Goal: Feedback & Contribution: Leave review/rating

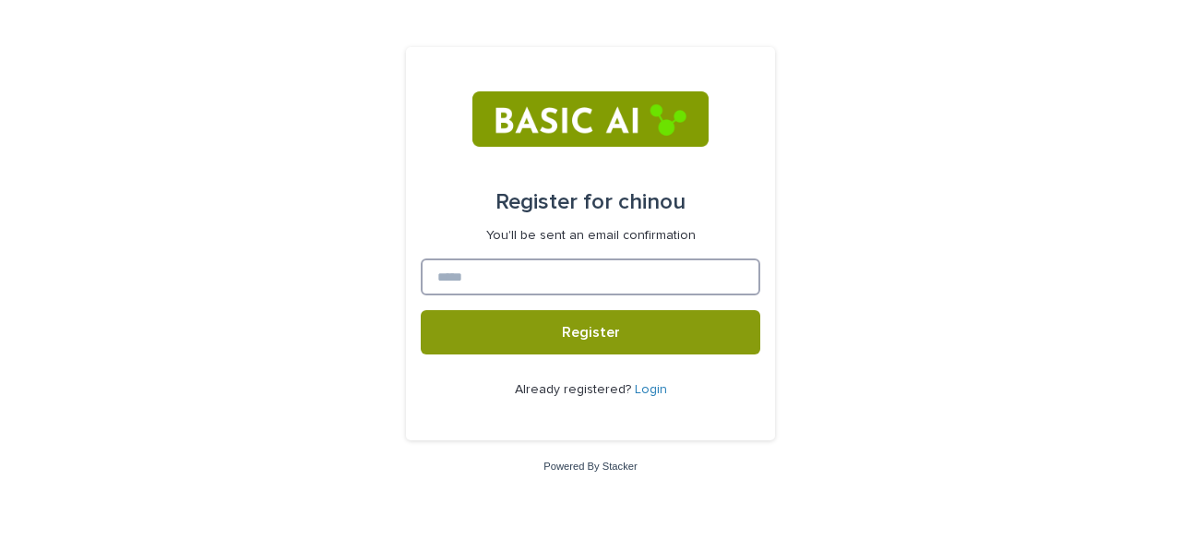
click at [638, 261] on input at bounding box center [591, 276] width 340 height 37
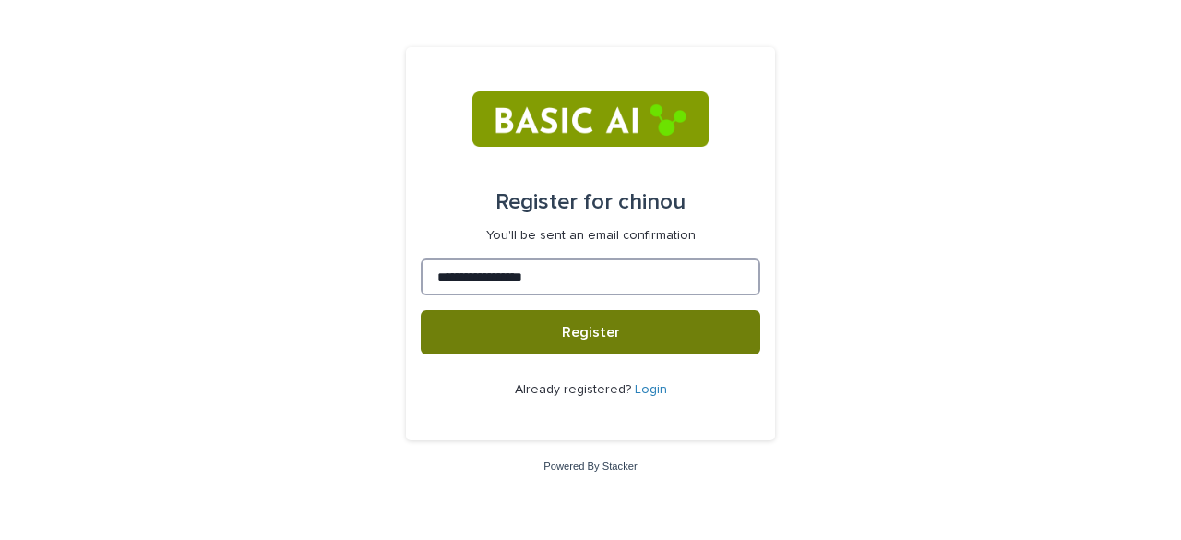
type input "**********"
click at [602, 332] on span "Register" at bounding box center [591, 332] width 58 height 15
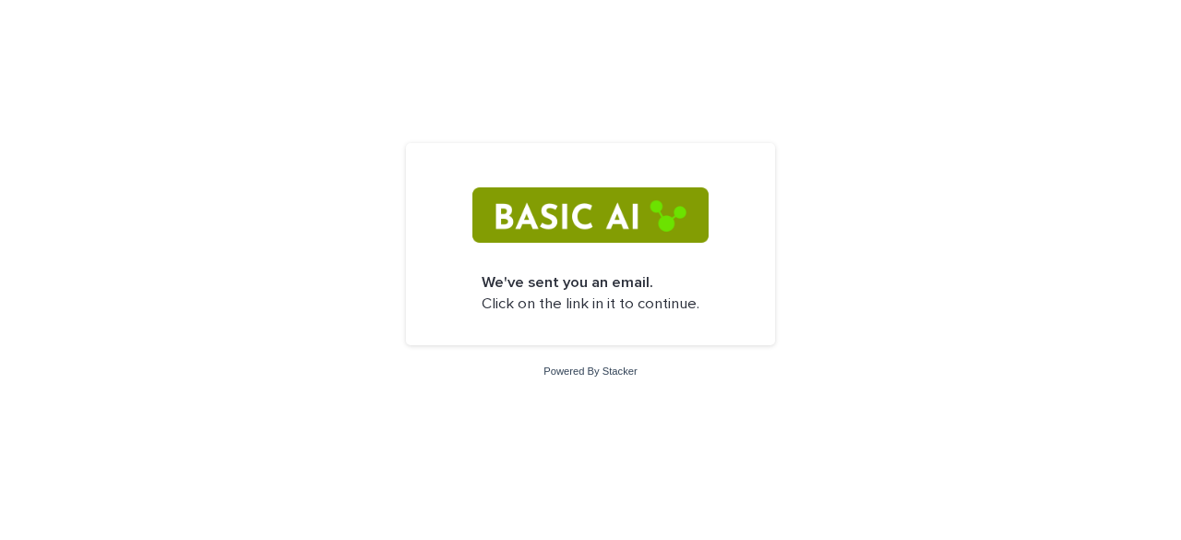
click at [538, 215] on img at bounding box center [589, 214] width 235 height 55
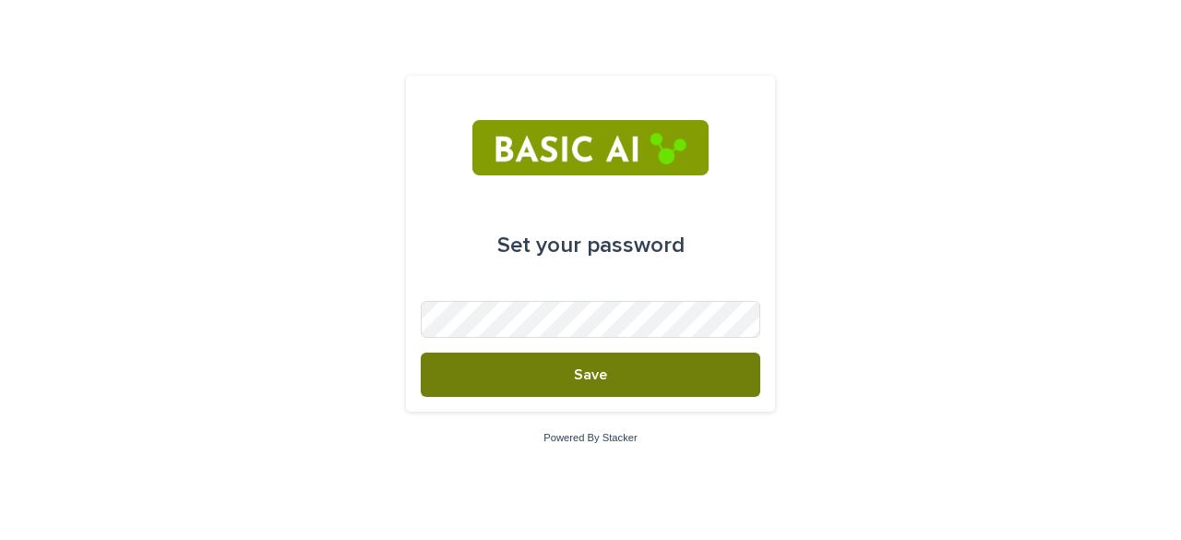
click at [541, 359] on button "Save" at bounding box center [591, 374] width 340 height 44
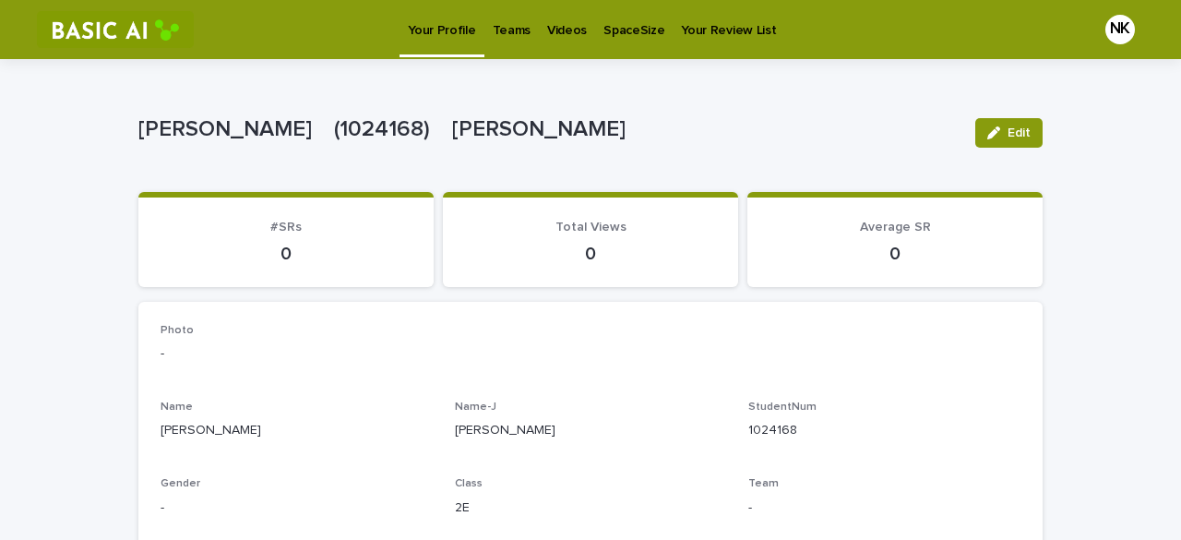
click at [530, 31] on div "Teams" at bounding box center [511, 19] width 54 height 39
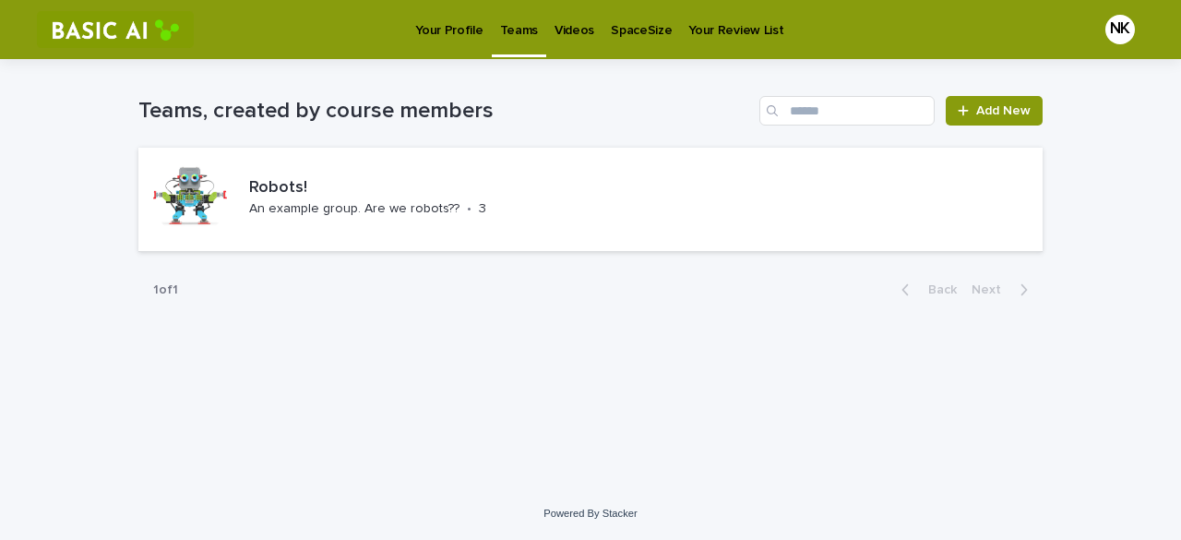
click at [572, 38] on p "Videos" at bounding box center [575, 19] width 40 height 39
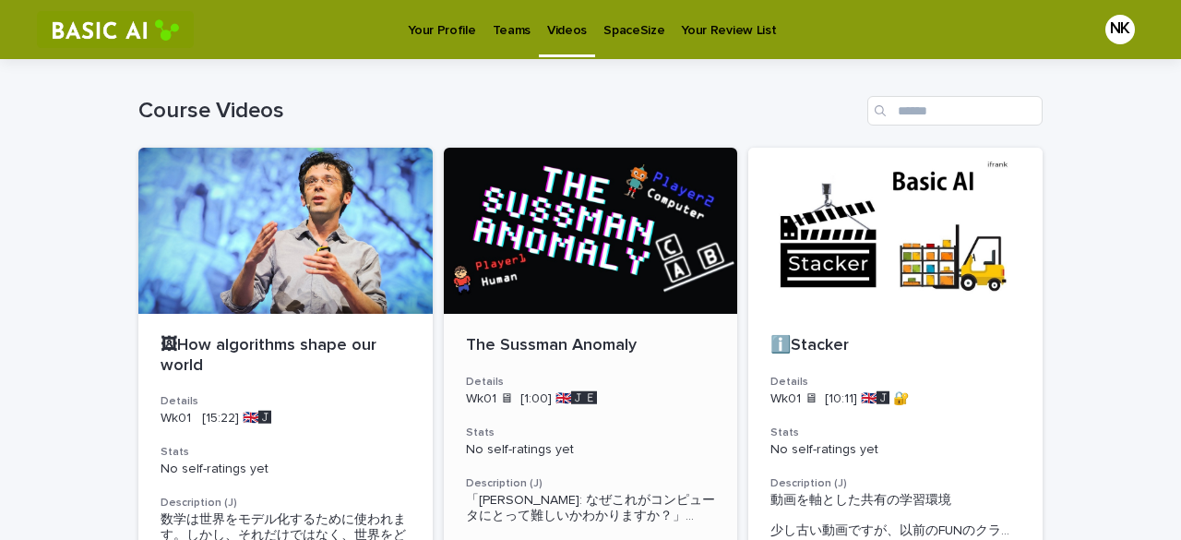
scroll to position [1, 0]
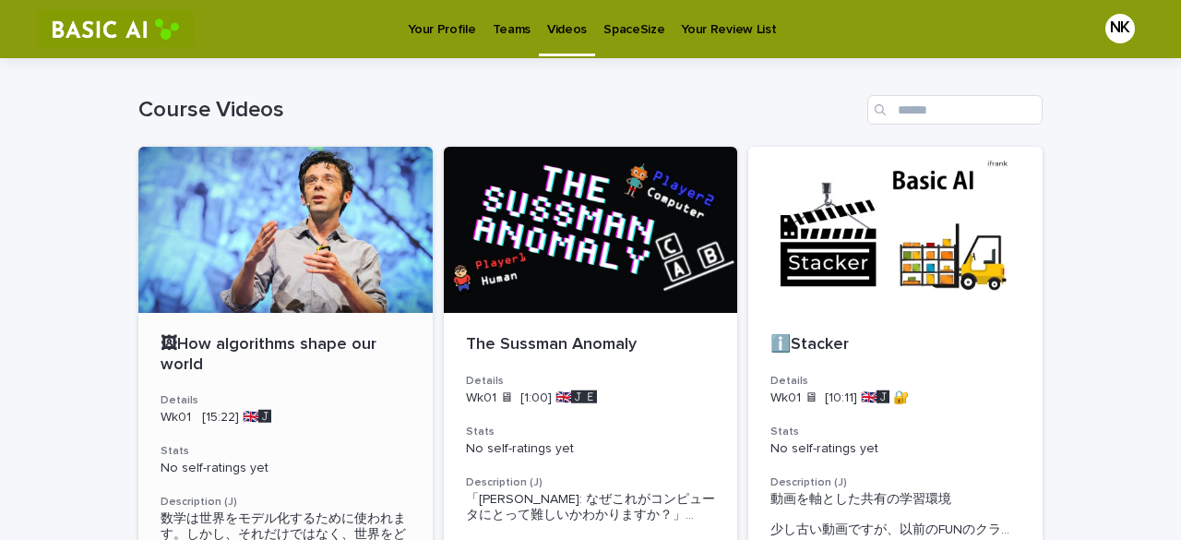
click at [216, 230] on div at bounding box center [285, 230] width 294 height 166
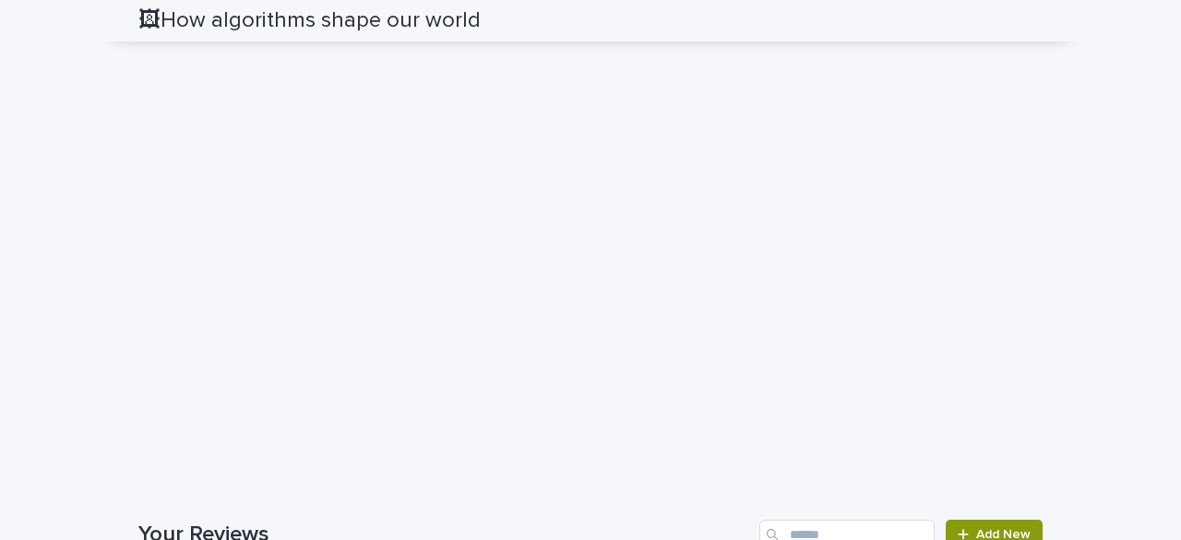
scroll to position [1414, 0]
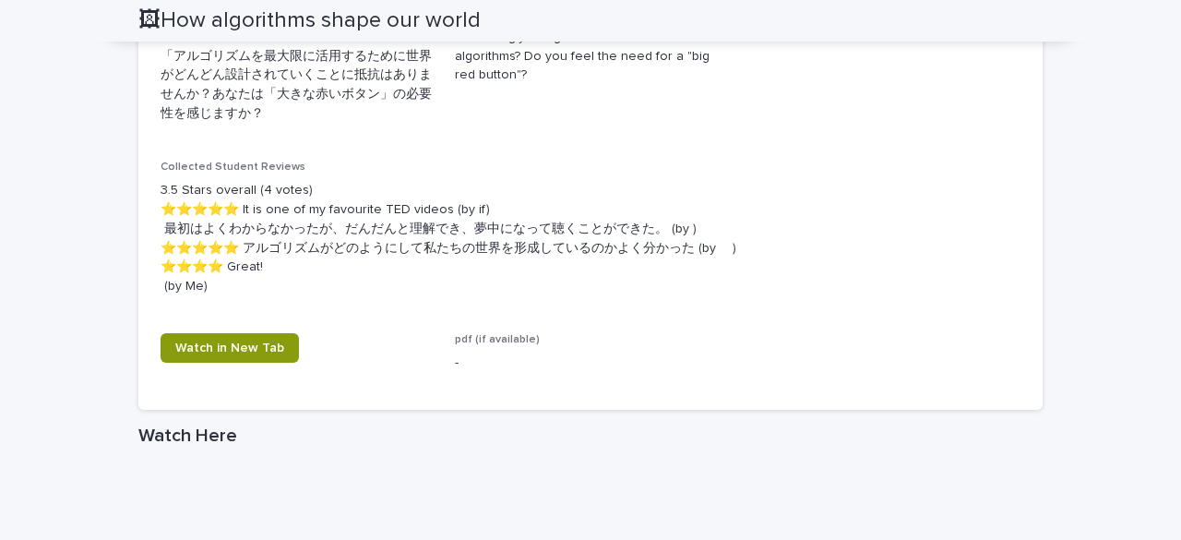
scroll to position [986, 0]
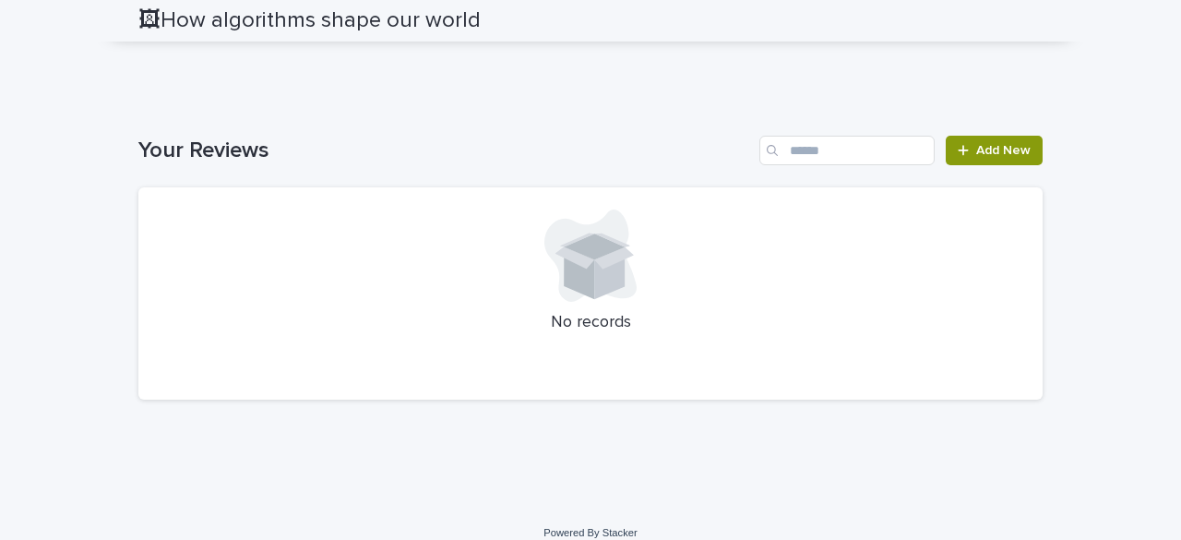
scroll to position [1802, 0]
click at [811, 239] on div at bounding box center [591, 255] width 860 height 92
click at [958, 157] on link "Add New" at bounding box center [994, 150] width 97 height 30
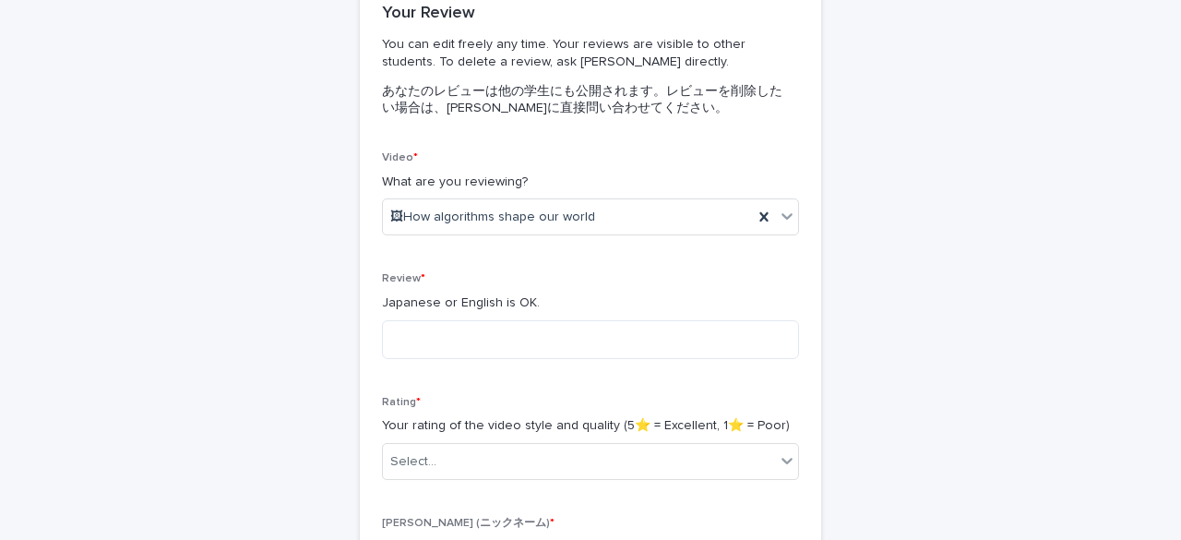
scroll to position [185, 0]
click at [635, 351] on textarea at bounding box center [590, 336] width 417 height 39
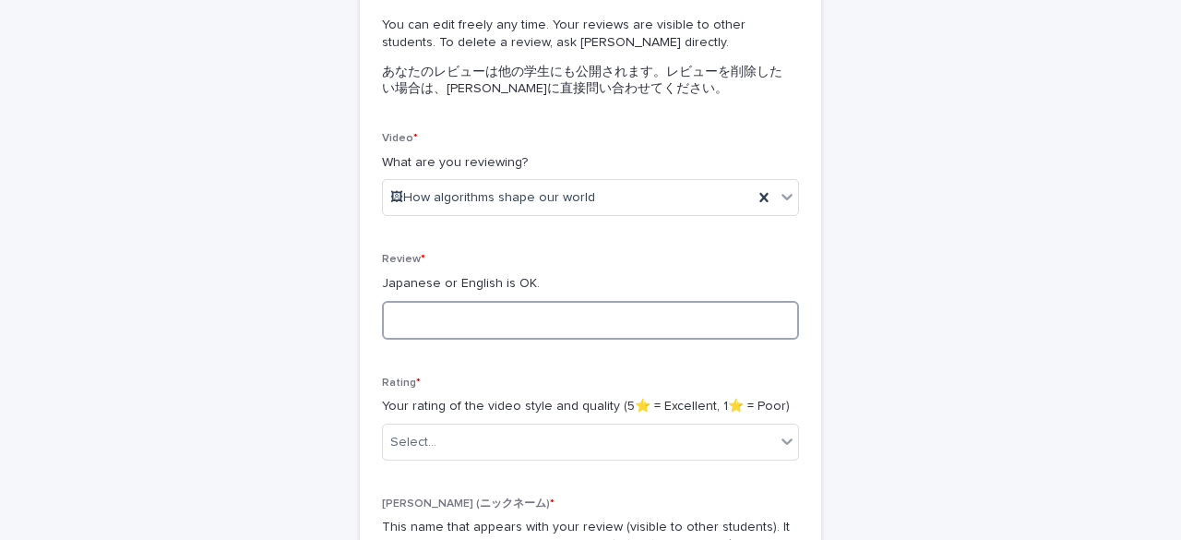
click at [655, 313] on textarea at bounding box center [590, 320] width 417 height 39
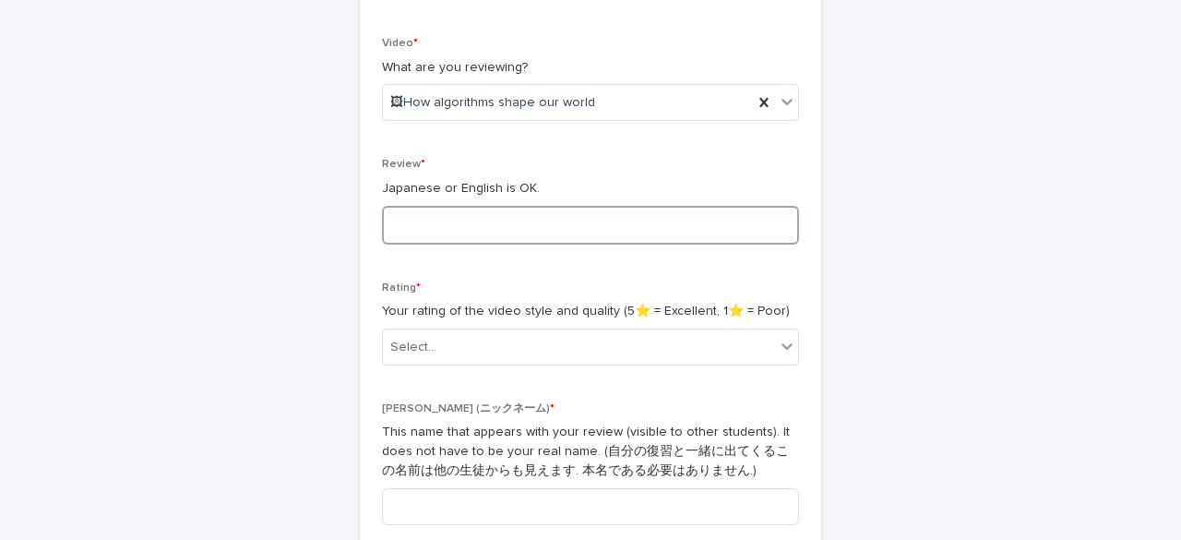
scroll to position [297, 0]
click at [552, 348] on div "Select..." at bounding box center [579, 346] width 392 height 30
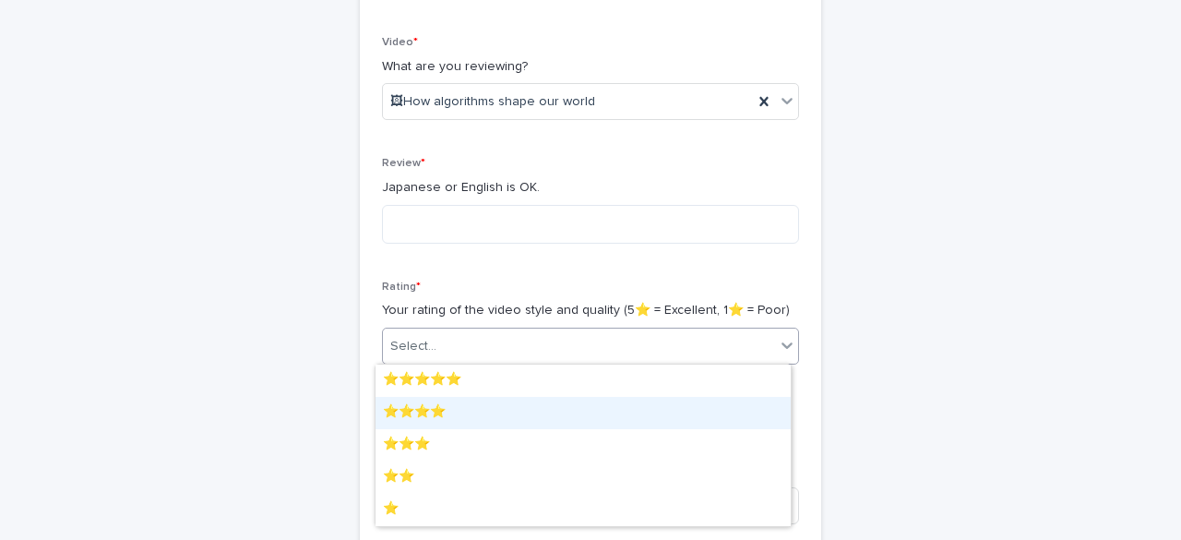
click at [530, 416] on div "⭐️⭐️⭐️⭐️" at bounding box center [583, 413] width 415 height 32
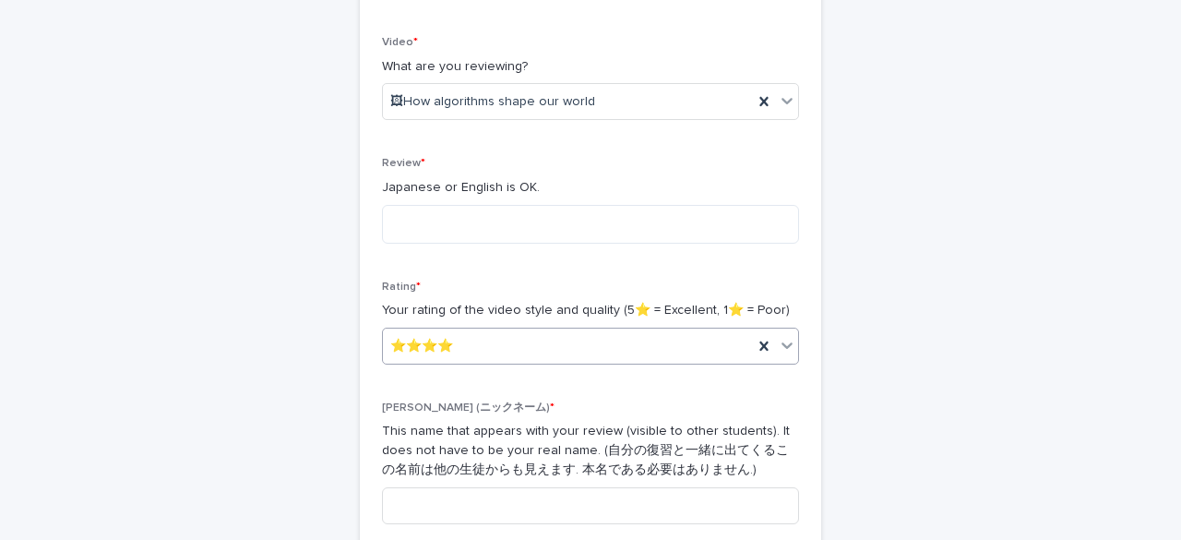
scroll to position [382, 0]
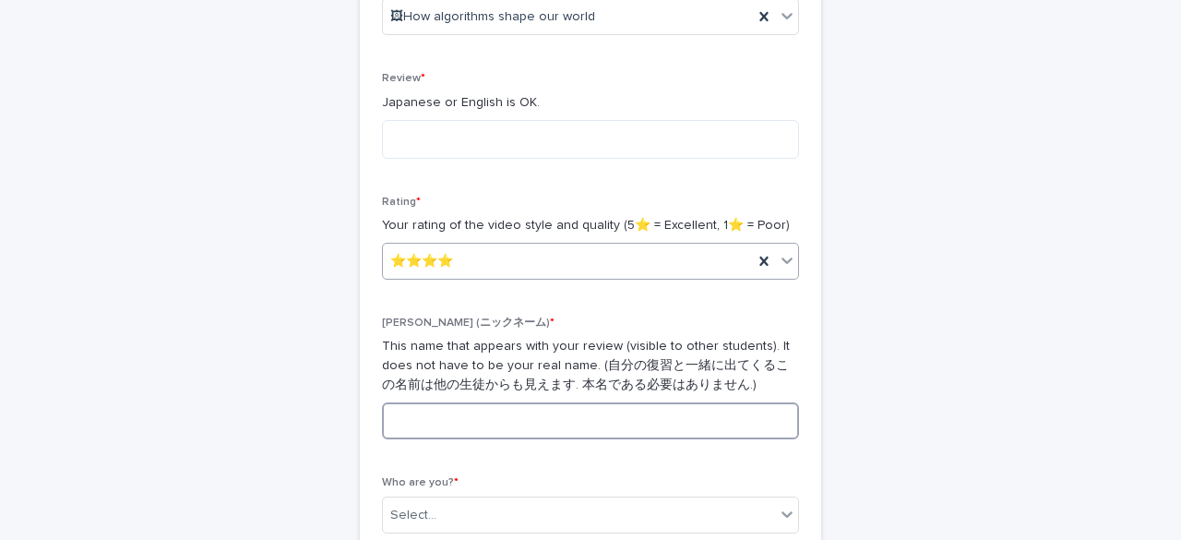
click at [538, 406] on input at bounding box center [590, 420] width 417 height 37
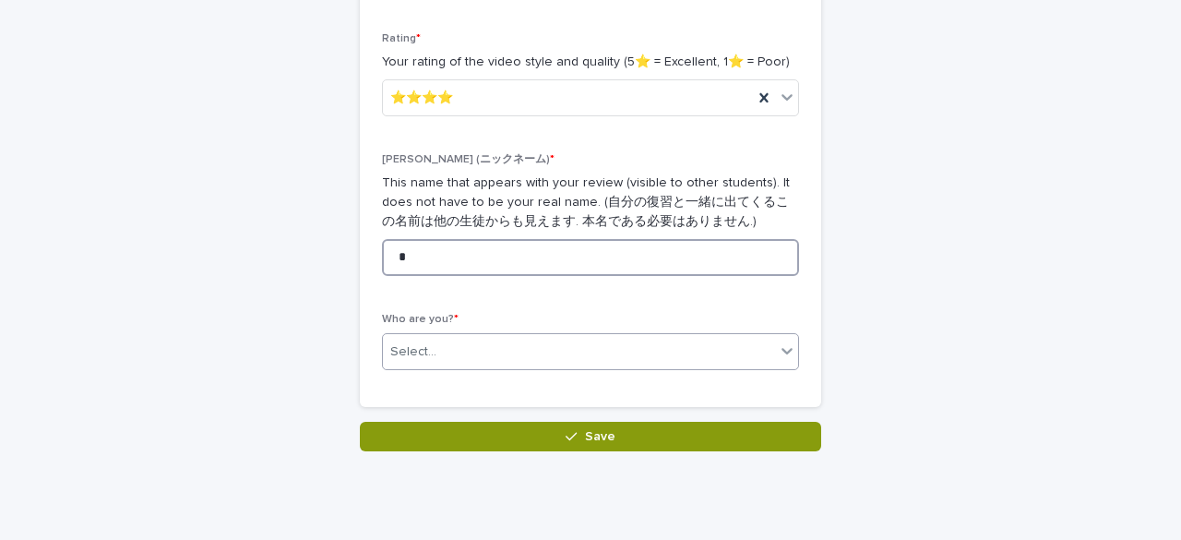
type input "*"
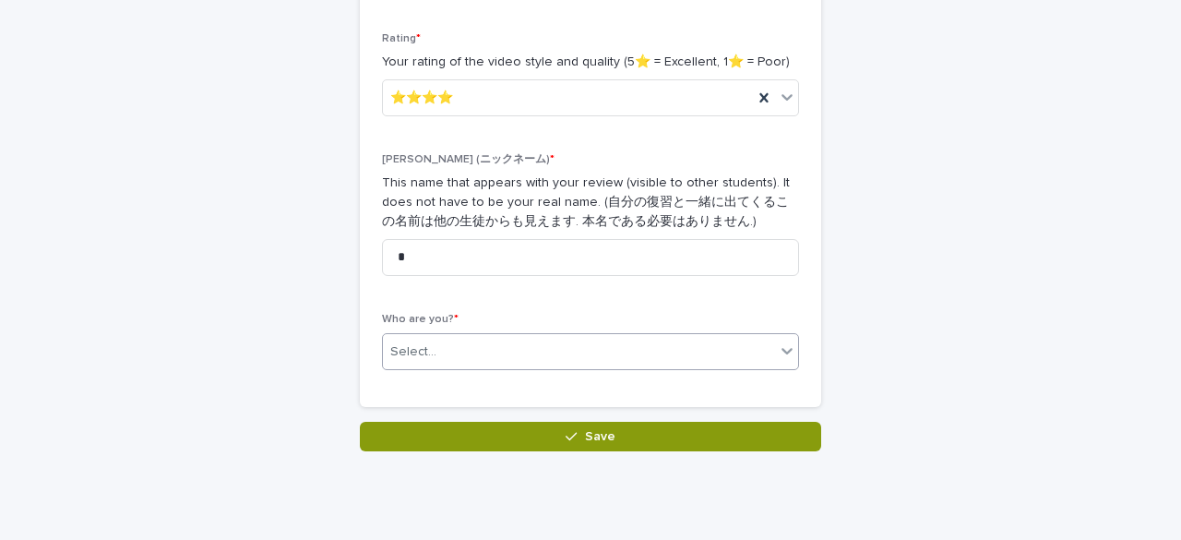
click at [507, 352] on div "Select..." at bounding box center [579, 352] width 392 height 30
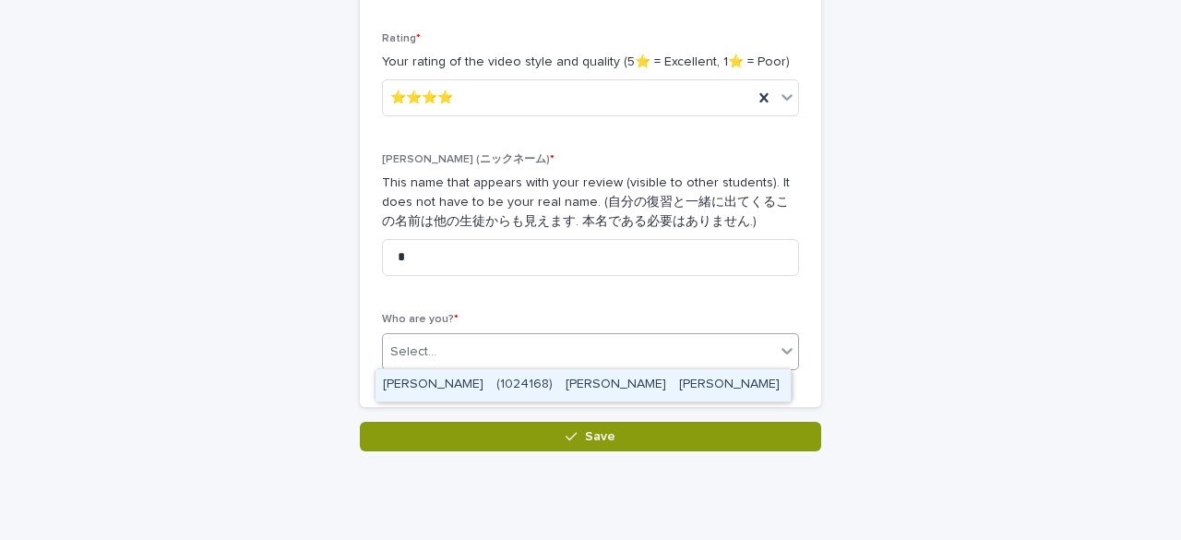
click at [498, 386] on div "[PERSON_NAME]　(1024168)　[PERSON_NAME]" at bounding box center [583, 385] width 415 height 32
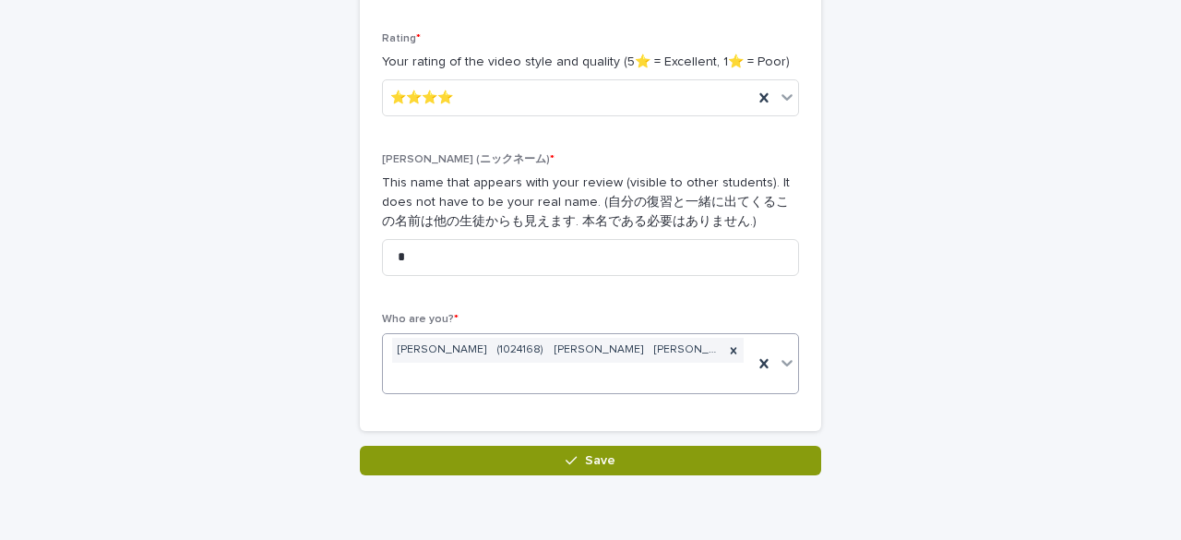
scroll to position [340, 0]
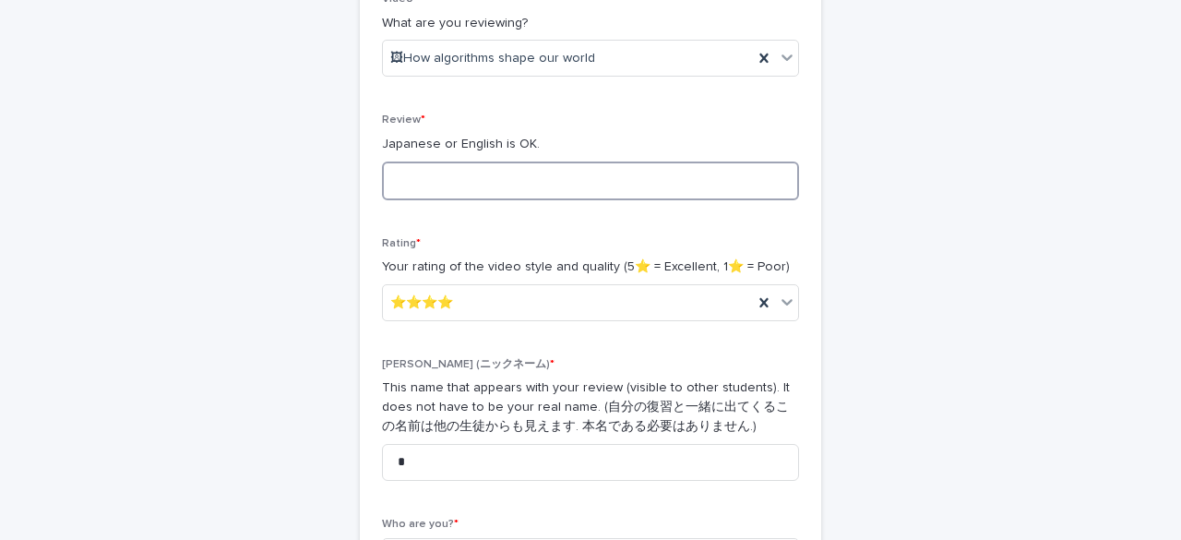
click at [498, 190] on textarea at bounding box center [590, 180] width 417 height 39
click at [522, 182] on textarea at bounding box center [590, 180] width 417 height 39
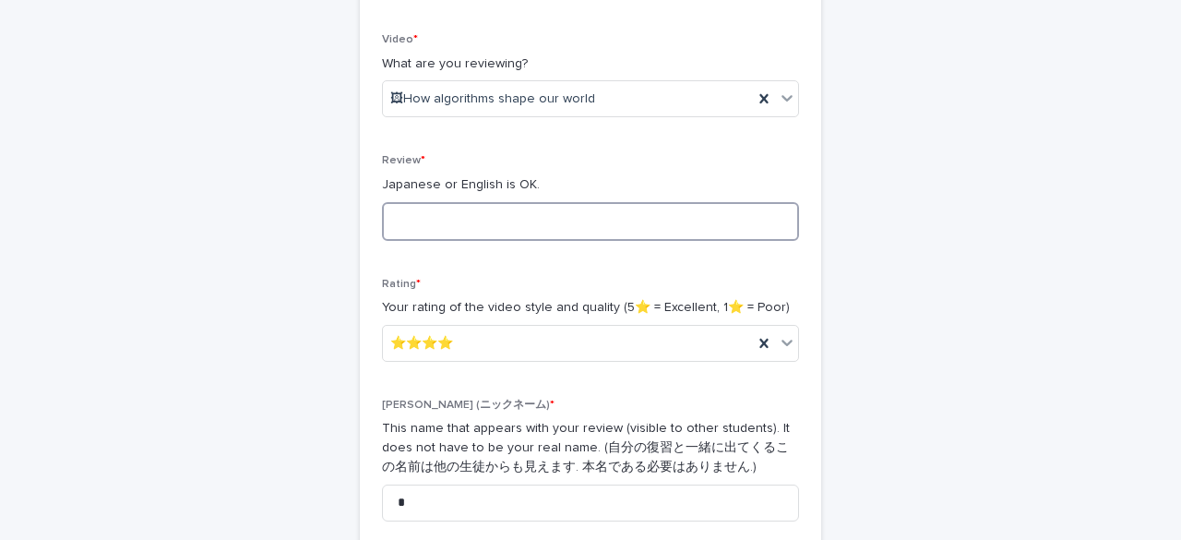
scroll to position [307, 0]
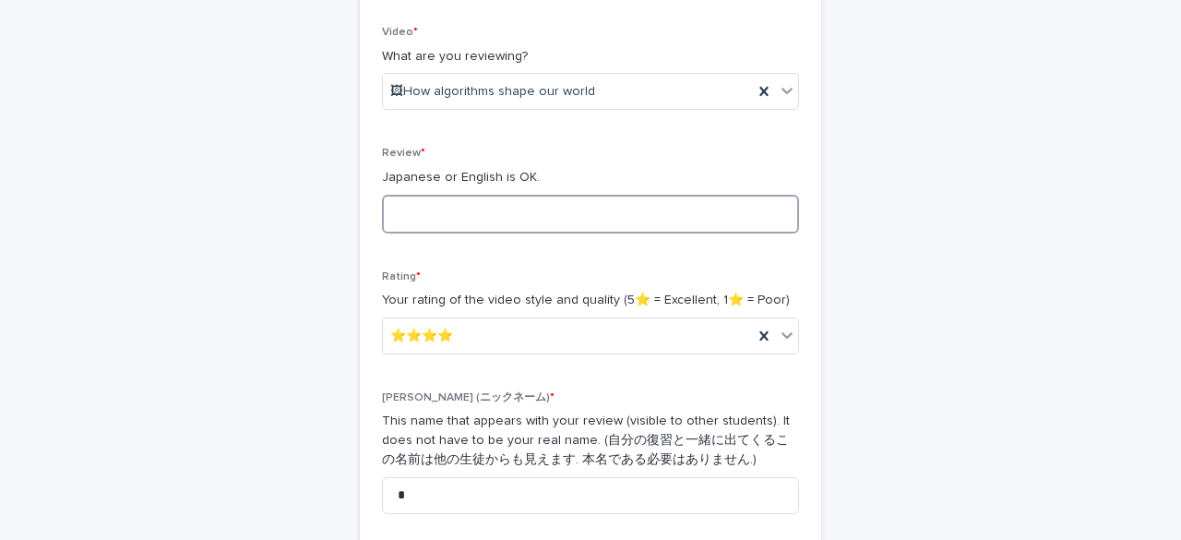
click at [506, 221] on textarea at bounding box center [590, 214] width 417 height 39
click at [438, 213] on textarea at bounding box center [590, 214] width 417 height 39
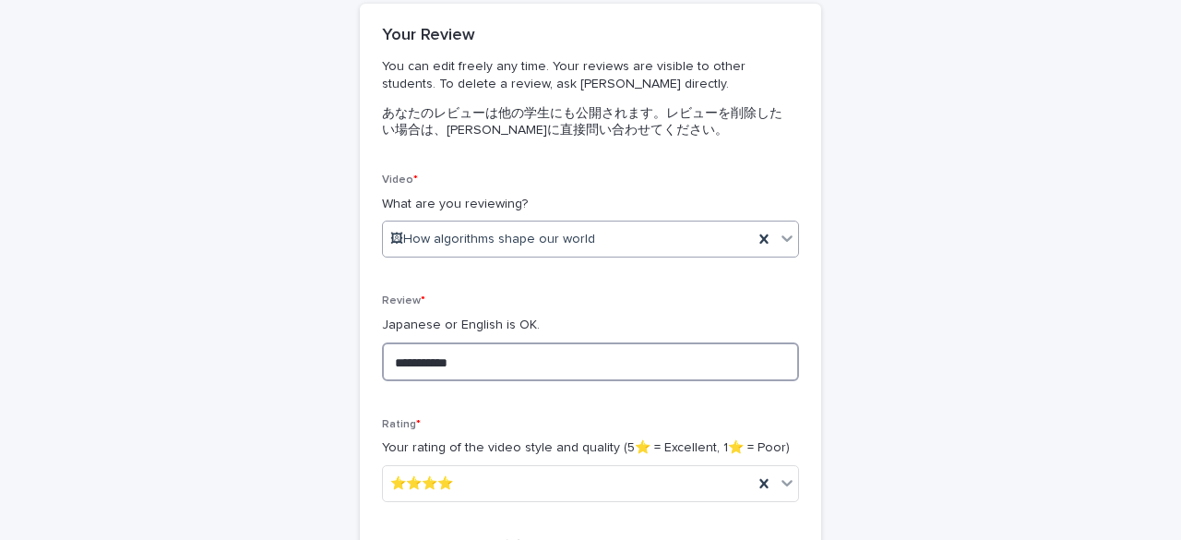
scroll to position [168, 0]
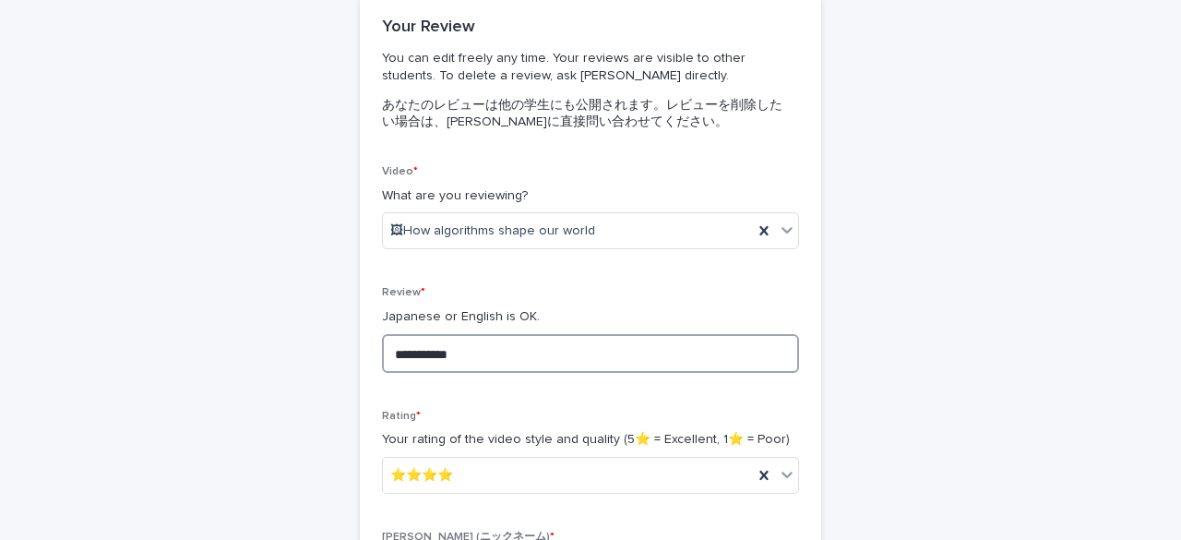
click at [630, 352] on textarea "**********" at bounding box center [590, 353] width 417 height 39
type textarea "*"
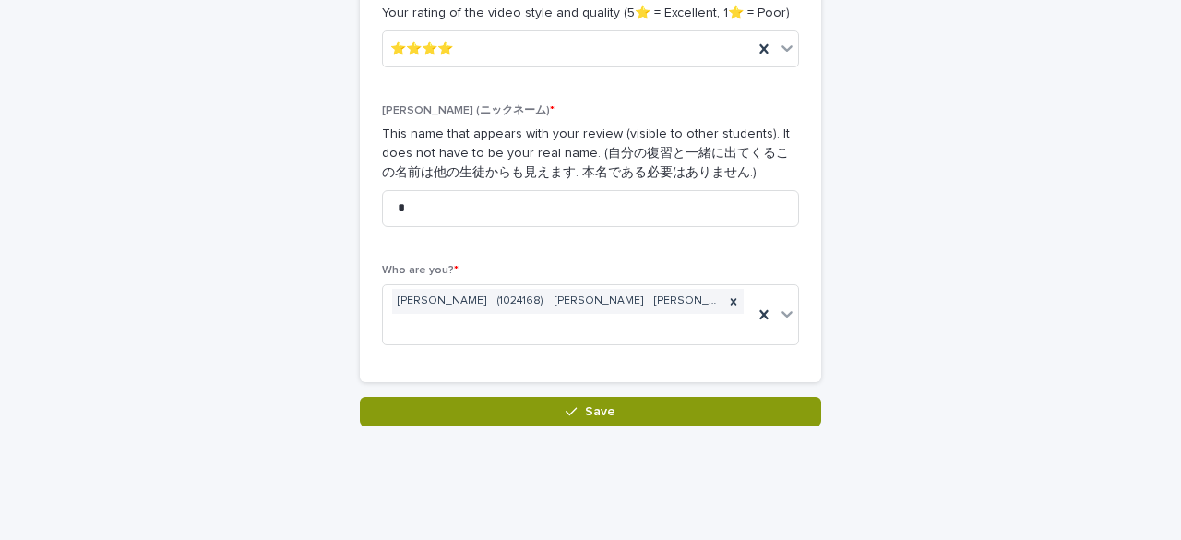
scroll to position [614, 0]
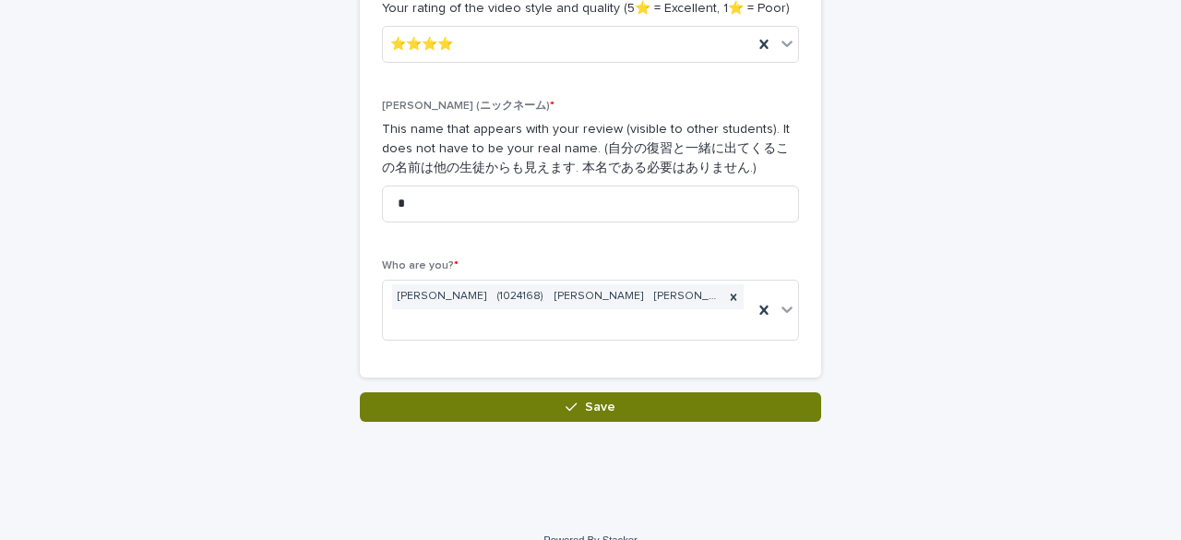
type textarea "**********"
click at [619, 392] on button "Save" at bounding box center [590, 407] width 461 height 30
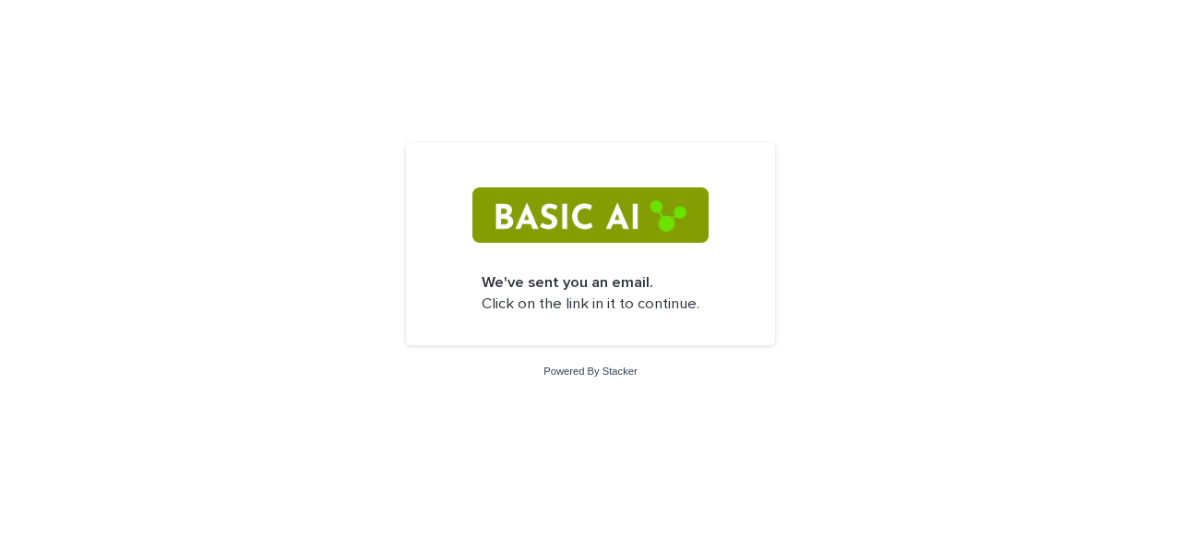
click at [546, 213] on img at bounding box center [589, 214] width 235 height 55
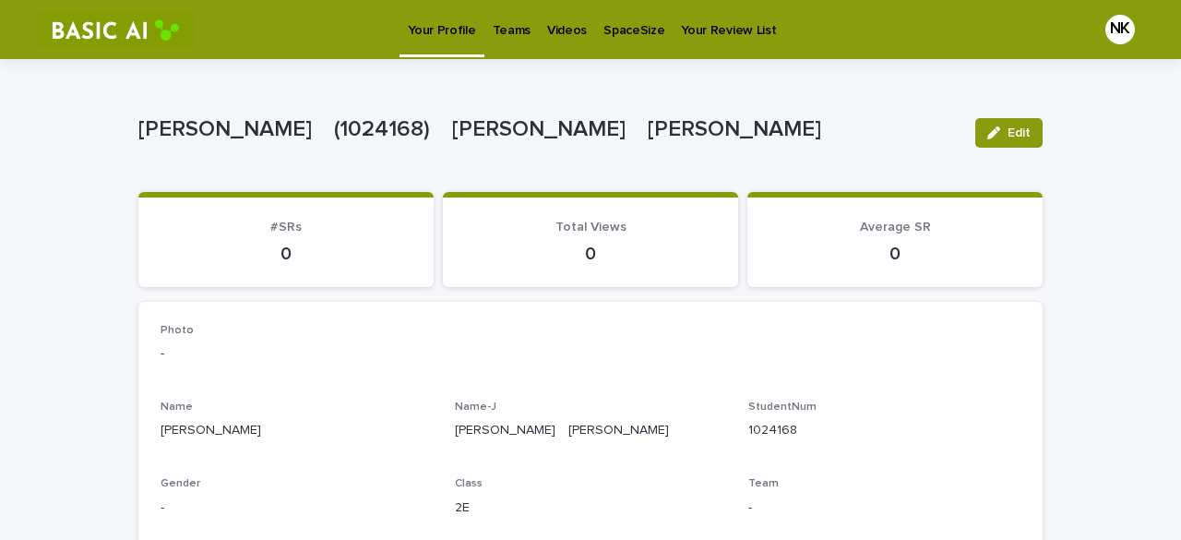
scroll to position [4, 0]
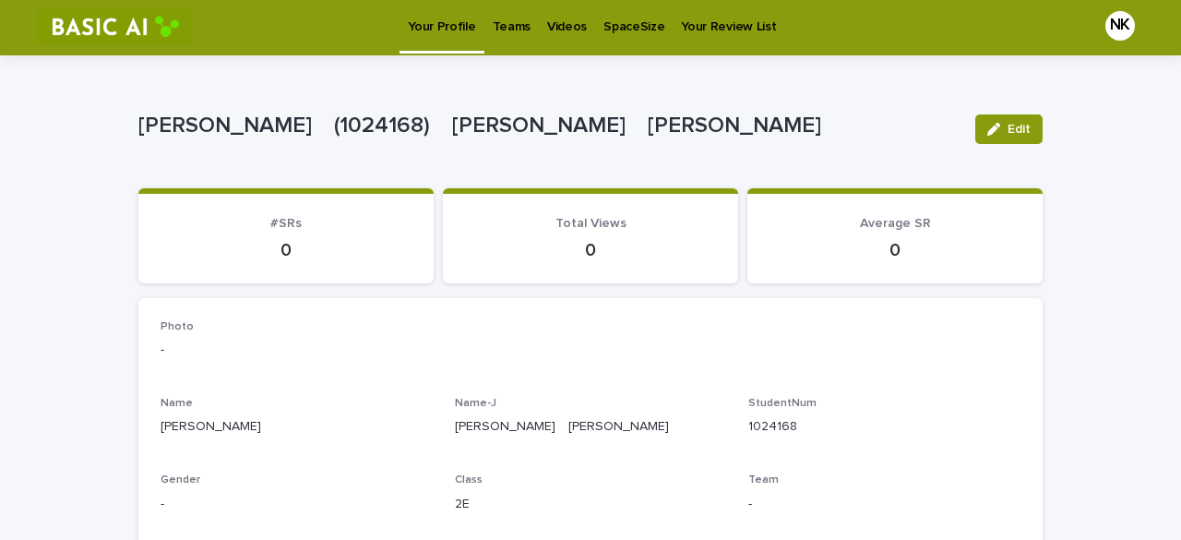
click at [579, 34] on div "Videos" at bounding box center [567, 15] width 56 height 39
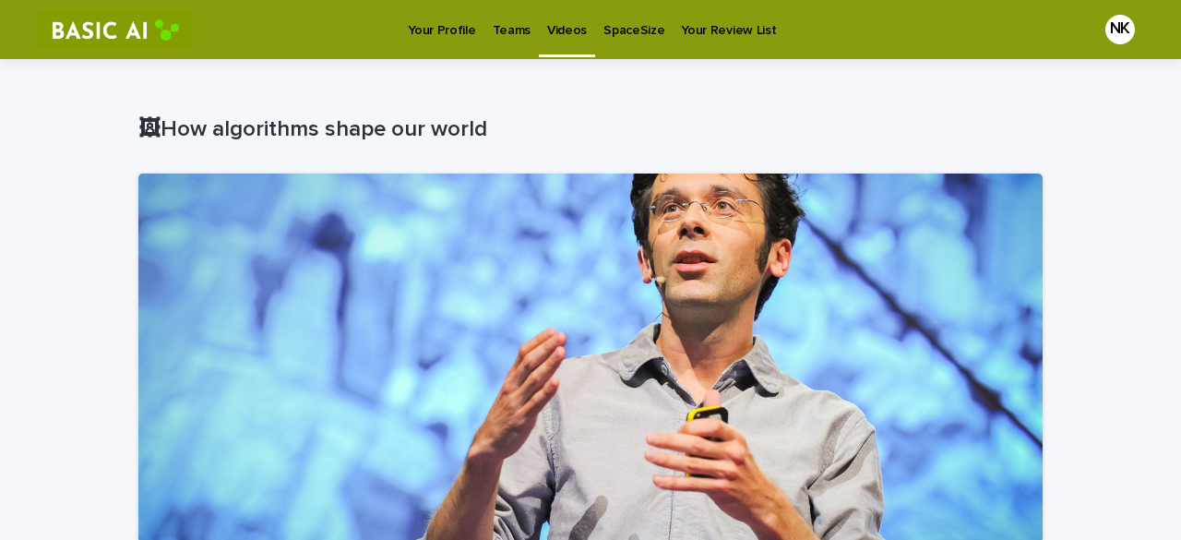
click at [438, 27] on p "Your Profile" at bounding box center [441, 19] width 67 height 39
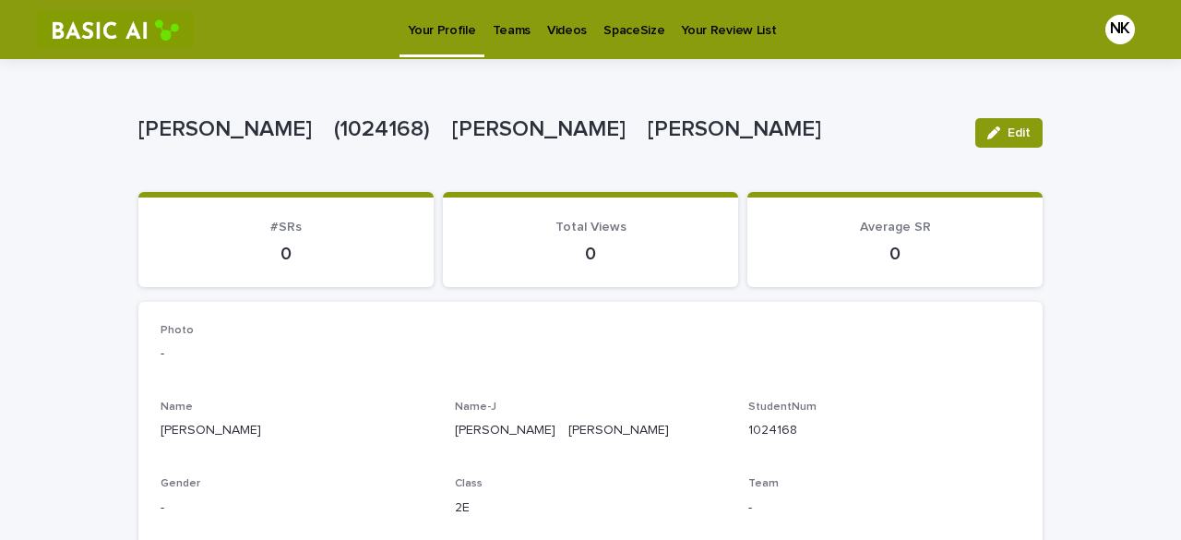
click at [549, 27] on p "Videos" at bounding box center [567, 19] width 40 height 39
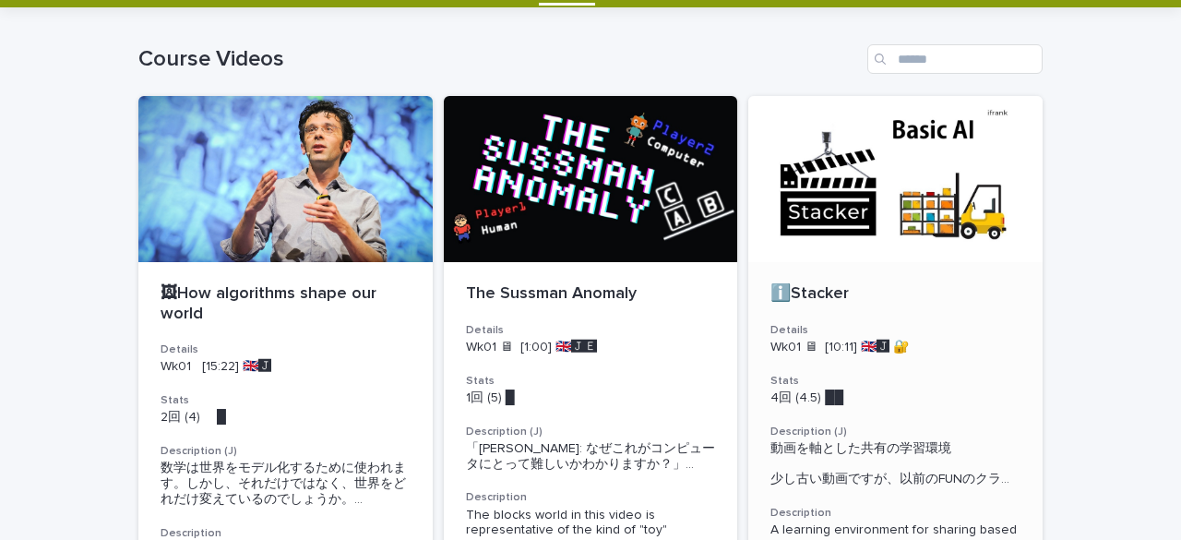
scroll to position [51, 0]
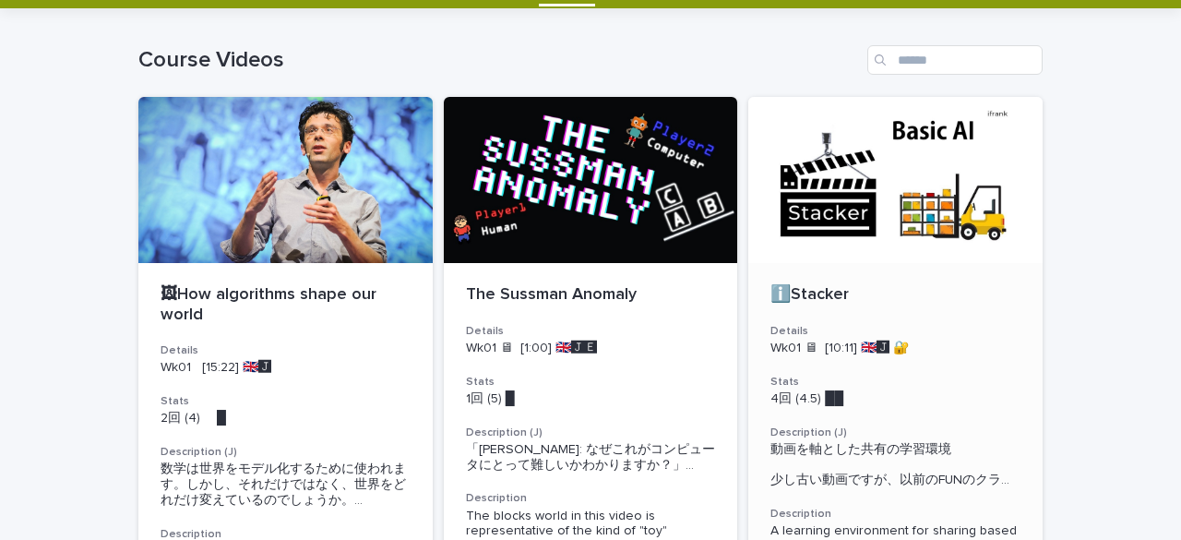
click at [842, 190] on div at bounding box center [895, 180] width 294 height 166
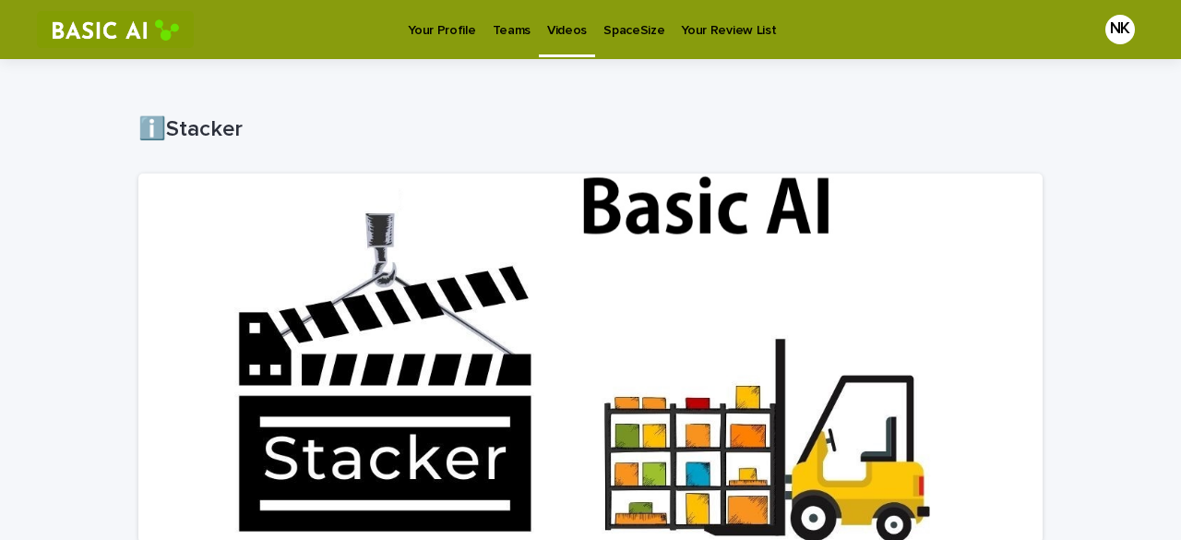
click at [570, 40] on link "Videos" at bounding box center [567, 27] width 56 height 54
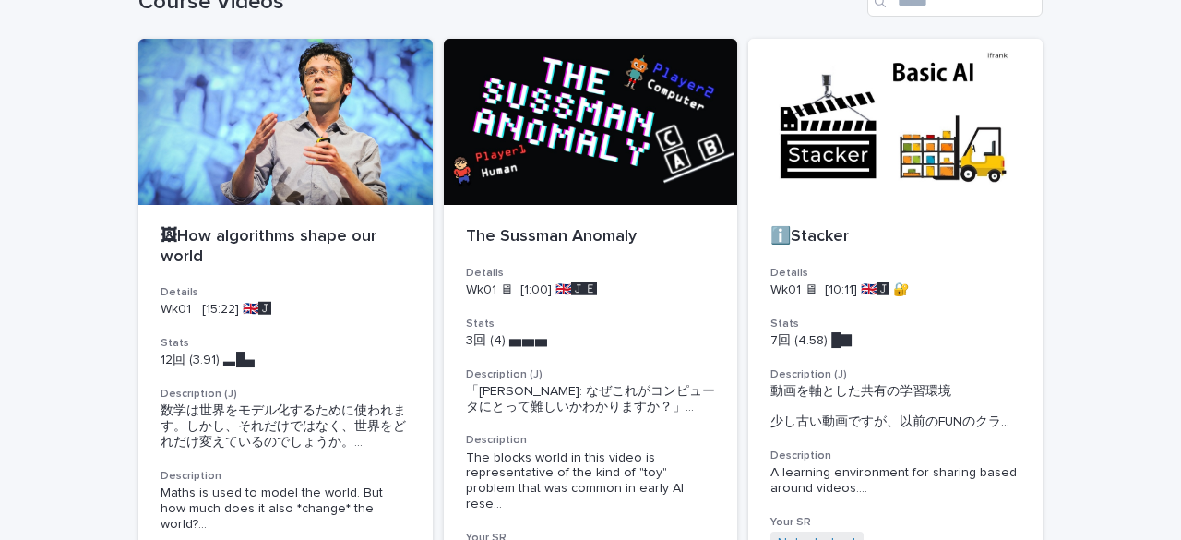
scroll to position [92, 0]
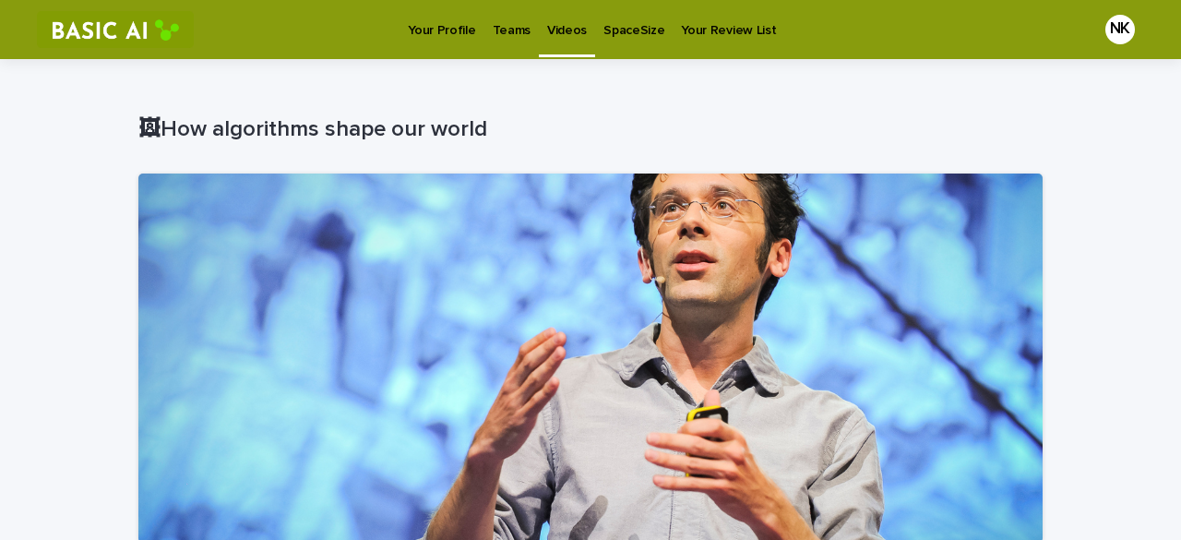
click at [564, 34] on p "Videos" at bounding box center [567, 19] width 40 height 39
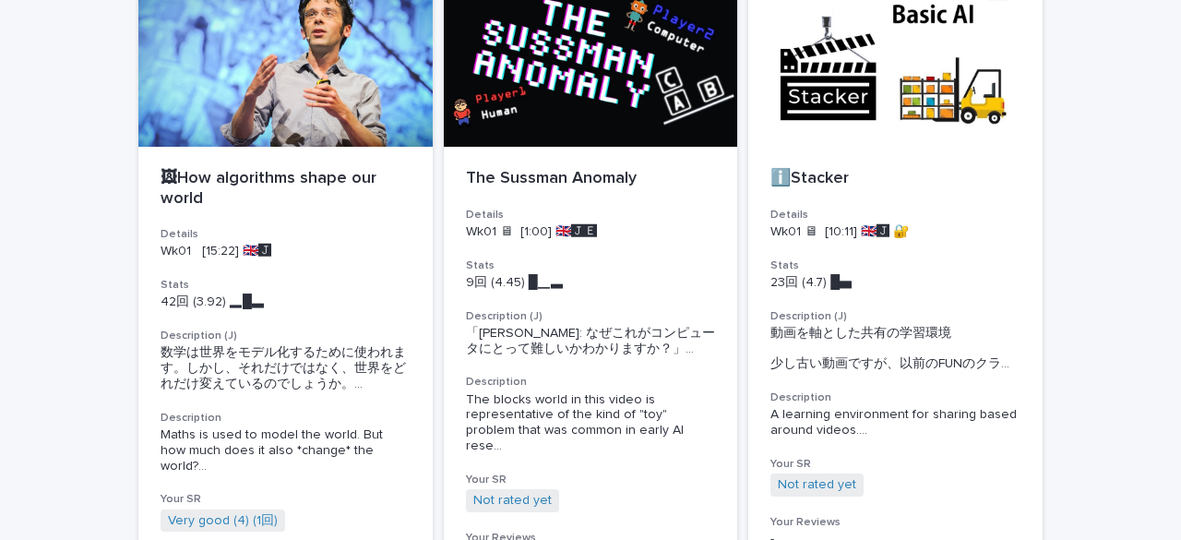
scroll to position [172, 0]
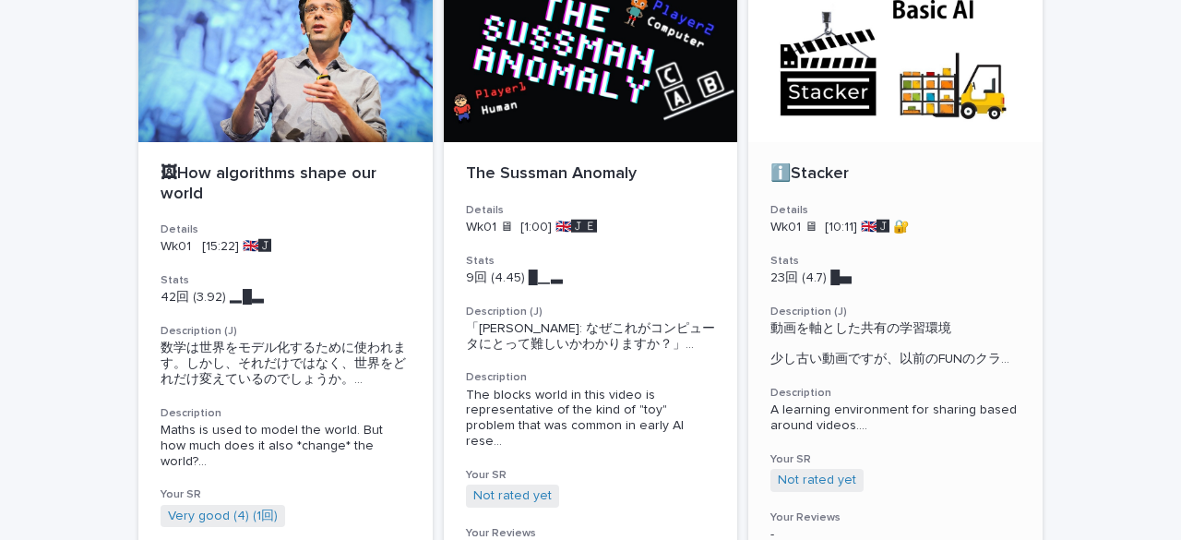
click at [853, 216] on div "Wk01 🖥 [10:11] 🇬🇧🅹️ 🔐" at bounding box center [895, 225] width 250 height 19
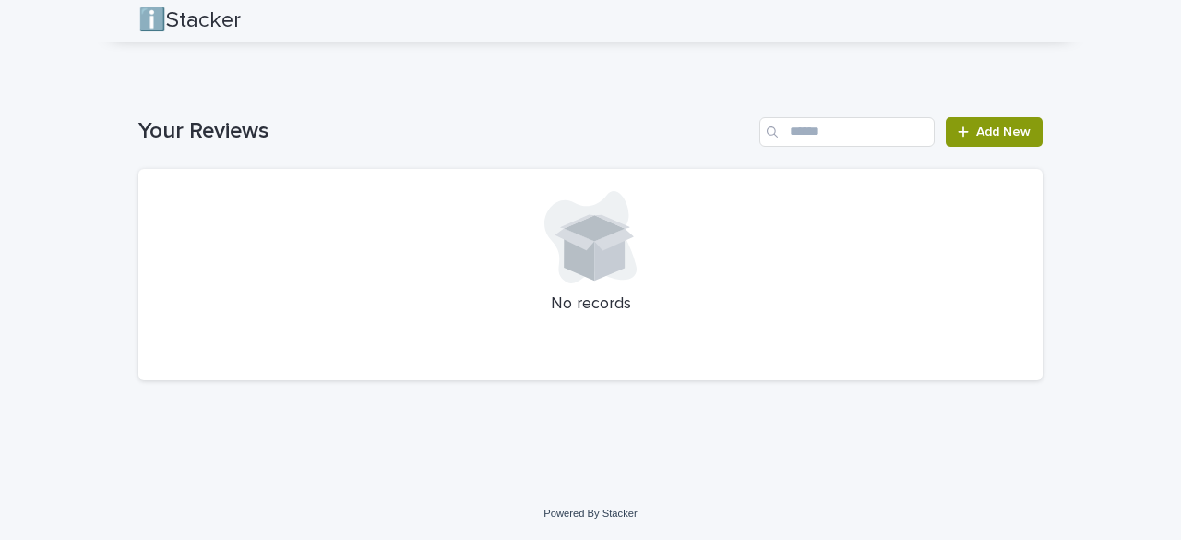
scroll to position [2665, 0]
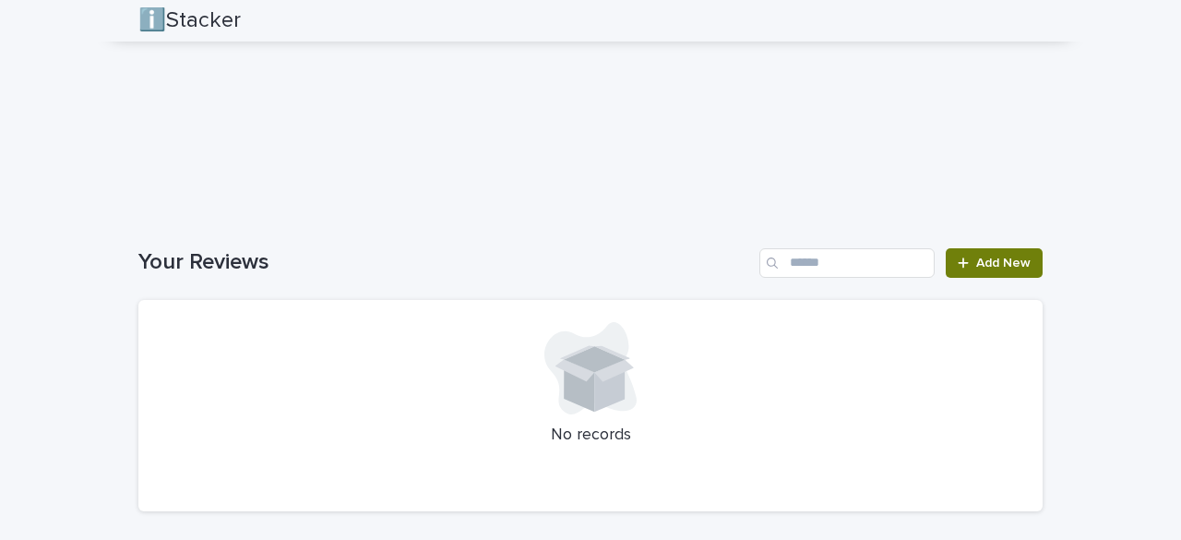
click at [947, 268] on link "Add New" at bounding box center [994, 263] width 97 height 30
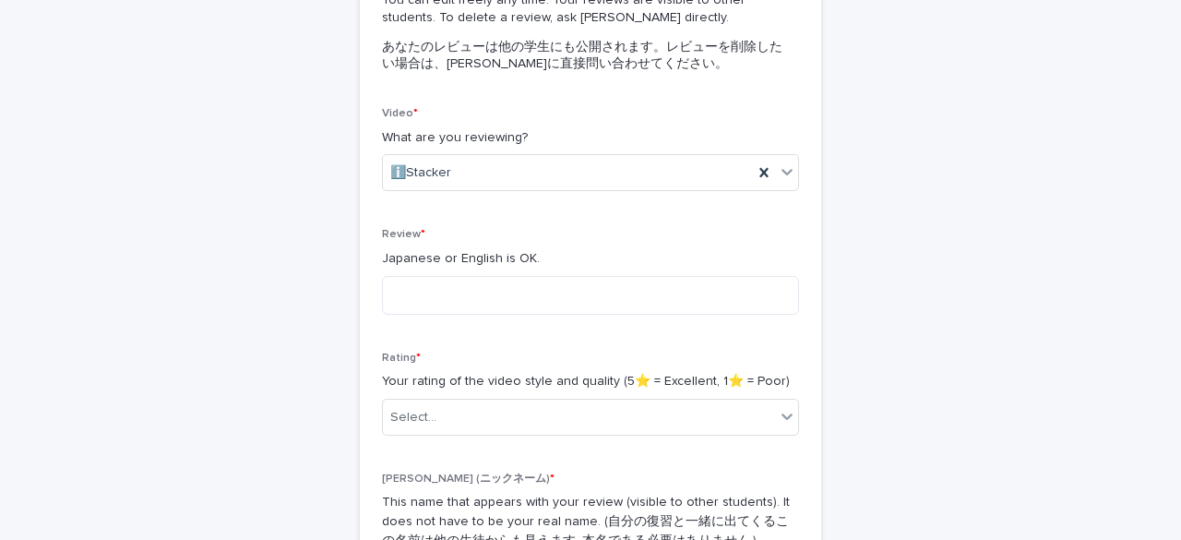
scroll to position [227, 0]
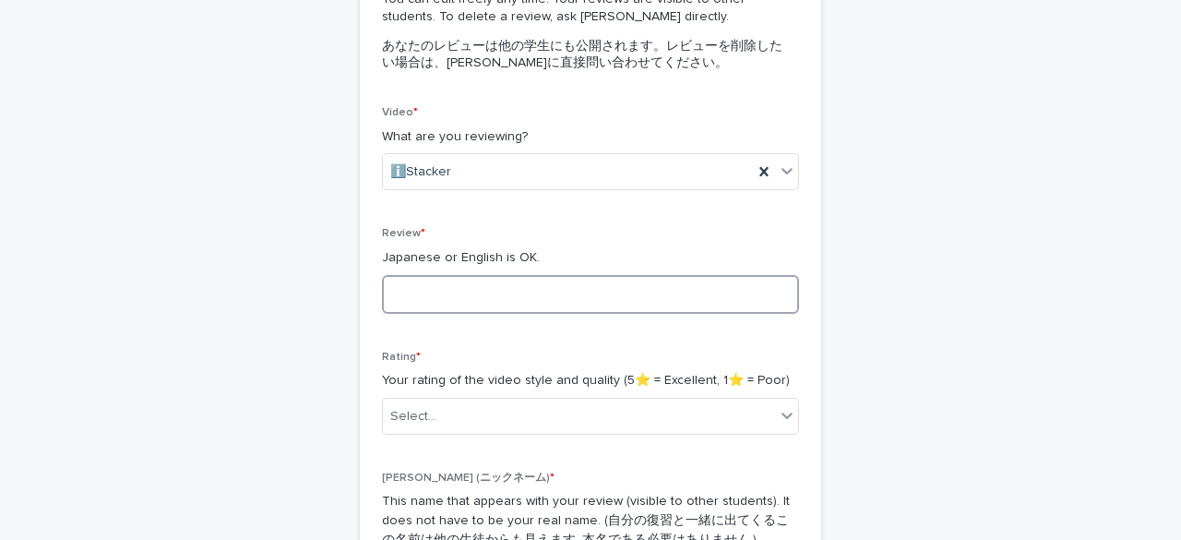
click at [651, 288] on textarea at bounding box center [590, 294] width 417 height 39
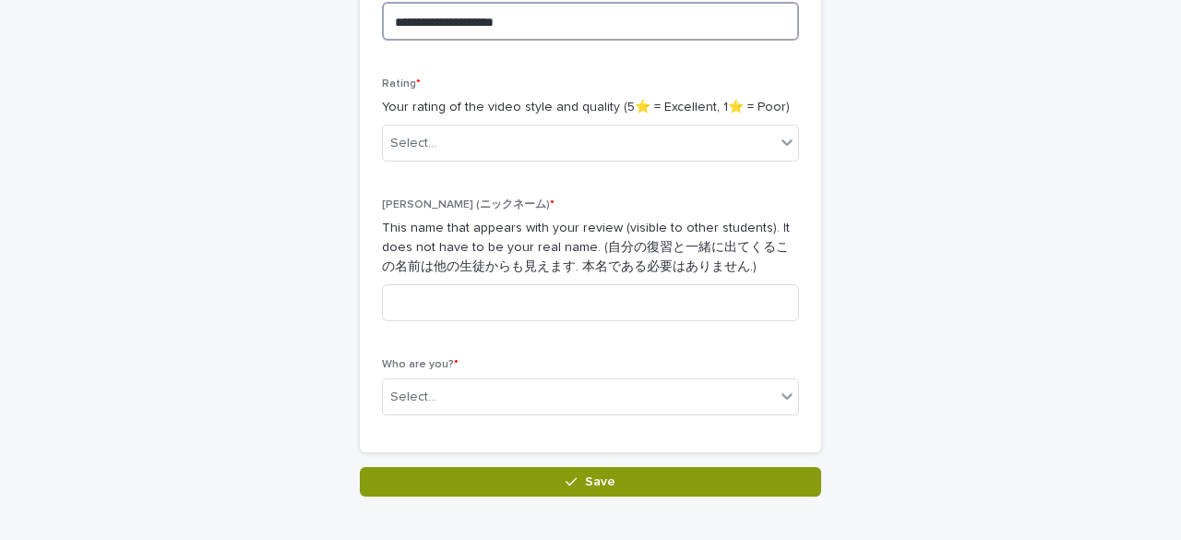
scroll to position [501, 0]
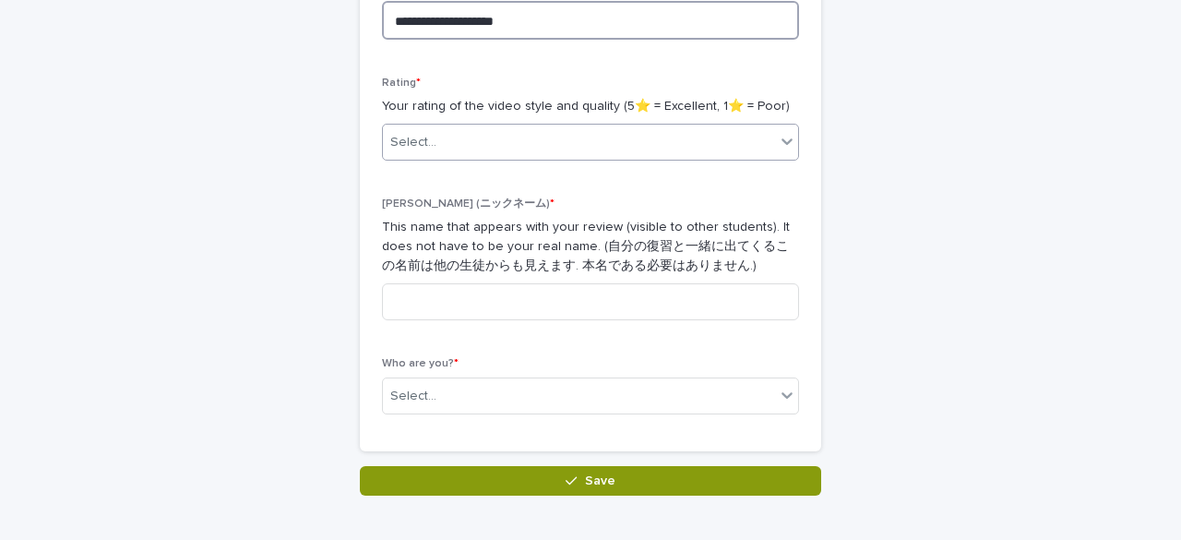
type textarea "**********"
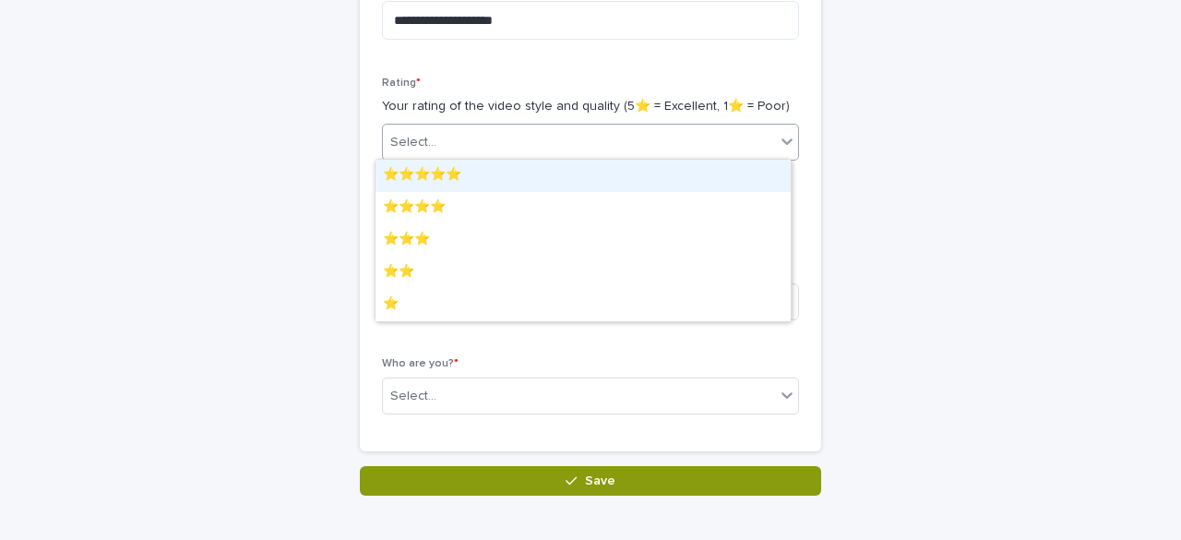
click at [648, 127] on div "Select..." at bounding box center [579, 142] width 392 height 30
click at [502, 167] on div "⭐️⭐️⭐️⭐️⭐️" at bounding box center [583, 176] width 415 height 32
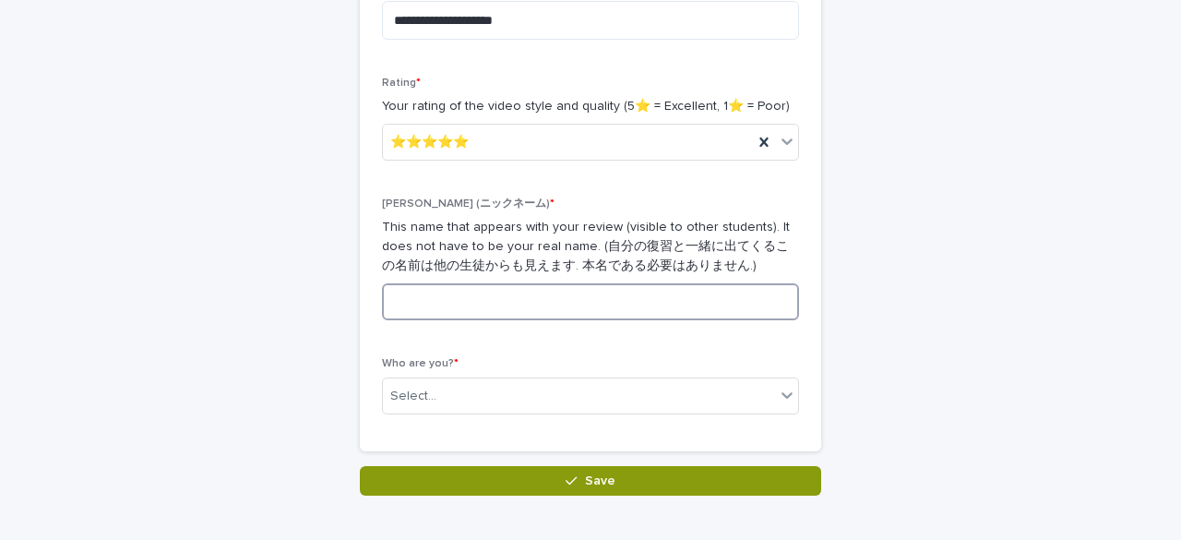
click at [511, 290] on input at bounding box center [590, 301] width 417 height 37
type input "*"
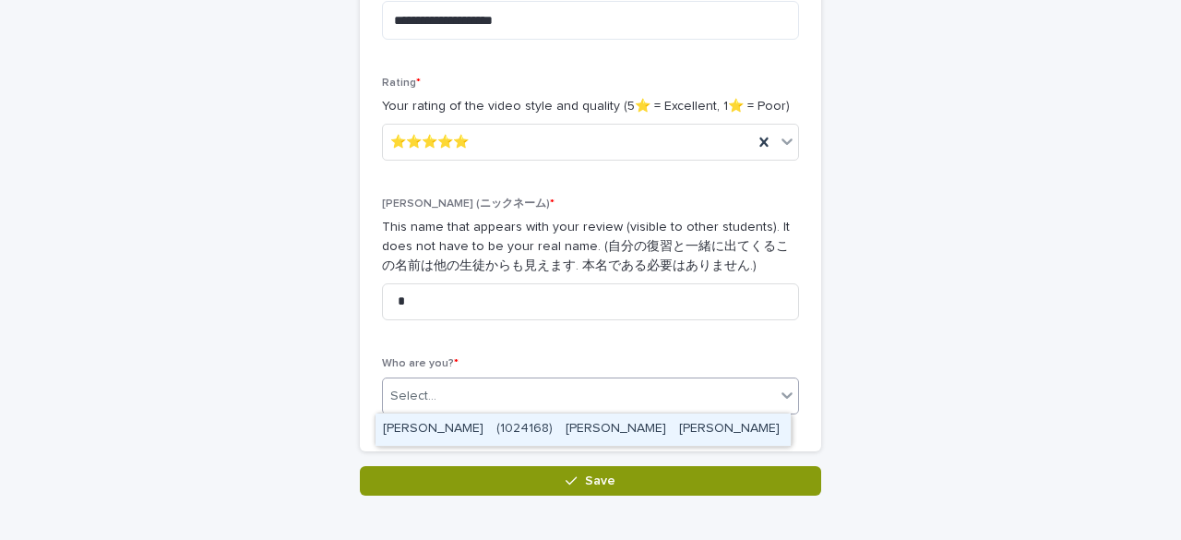
click at [480, 388] on div "Select..." at bounding box center [579, 396] width 392 height 30
click at [502, 430] on div "[PERSON_NAME]　(1024168)　[PERSON_NAME]　[PERSON_NAME]" at bounding box center [583, 429] width 415 height 32
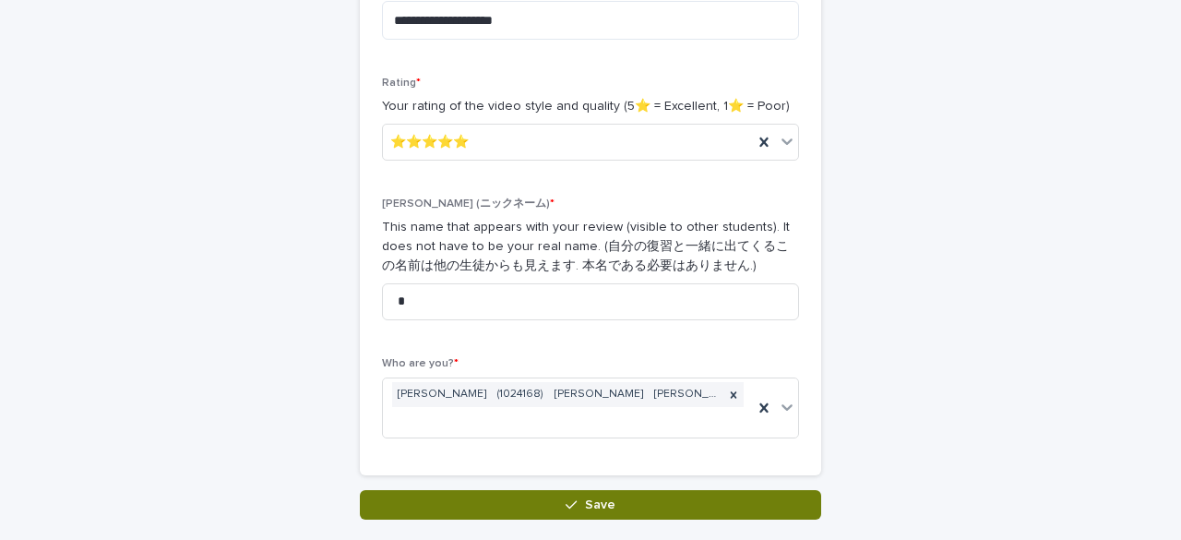
click at [546, 490] on button "Save" at bounding box center [590, 505] width 461 height 30
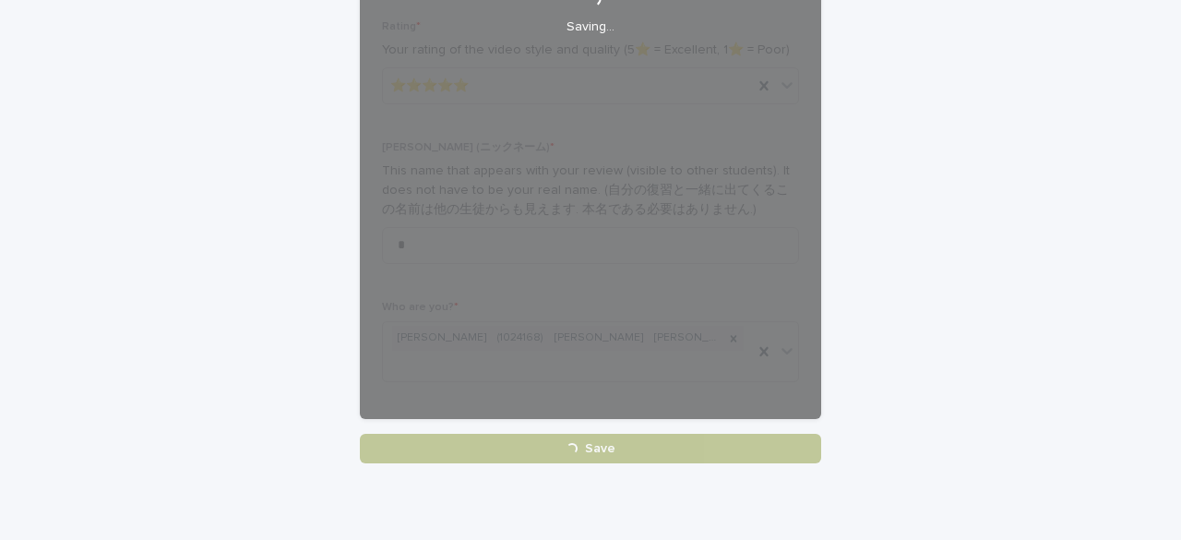
scroll to position [558, 0]
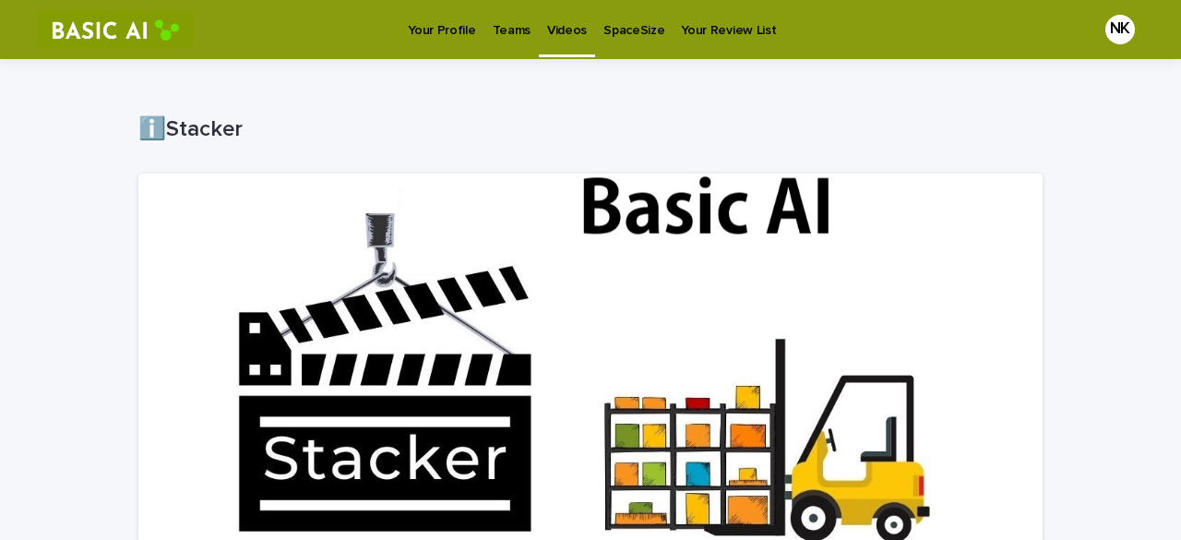
click at [571, 43] on link "Videos" at bounding box center [567, 27] width 56 height 54
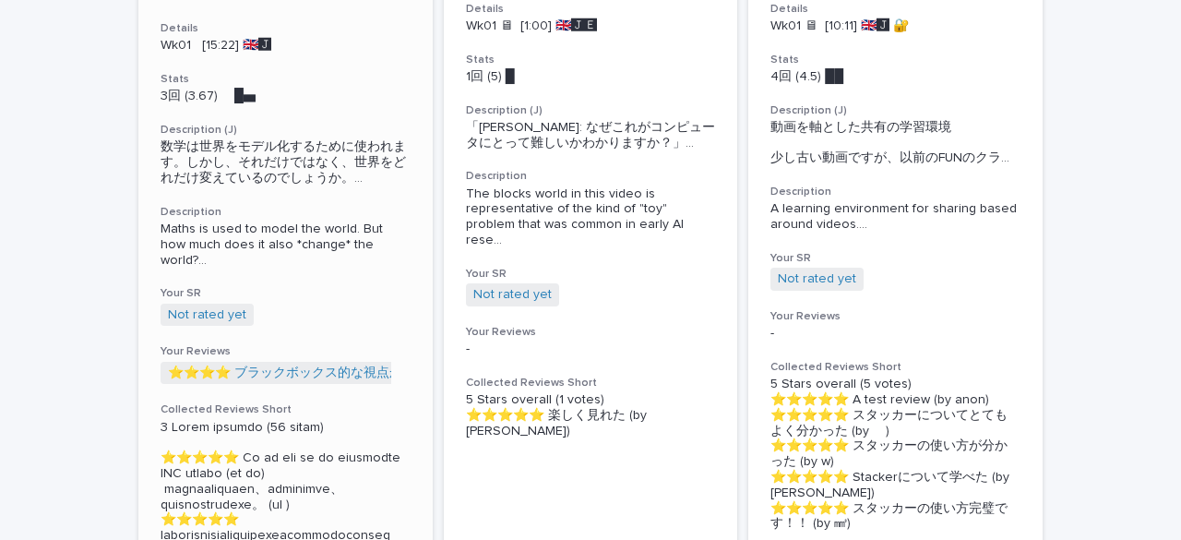
scroll to position [374, 0]
click at [220, 314] on link "Not rated yet" at bounding box center [207, 314] width 78 height 16
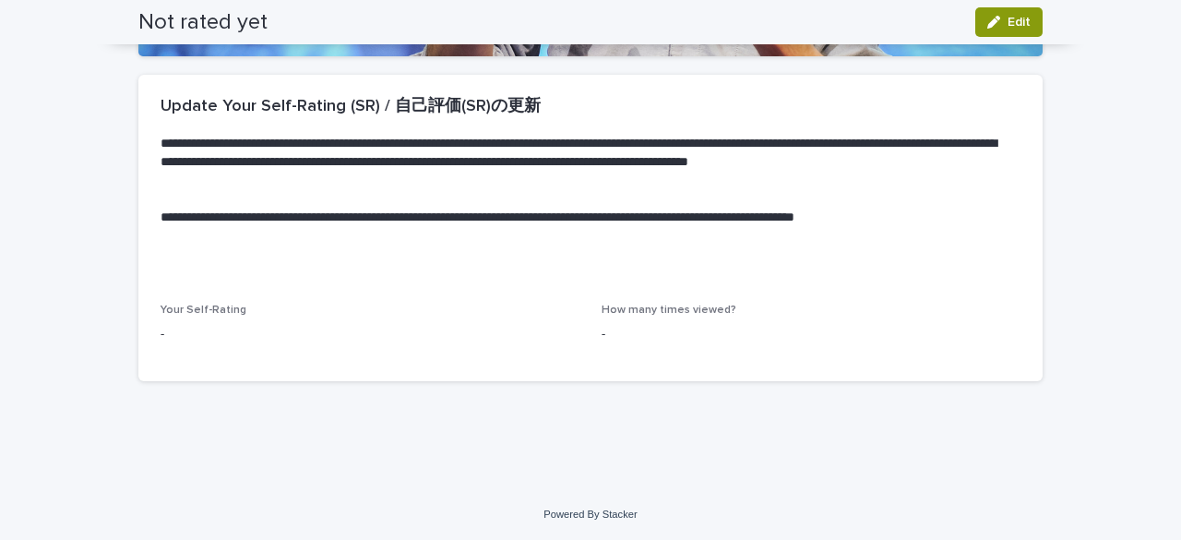
scroll to position [438, 0]
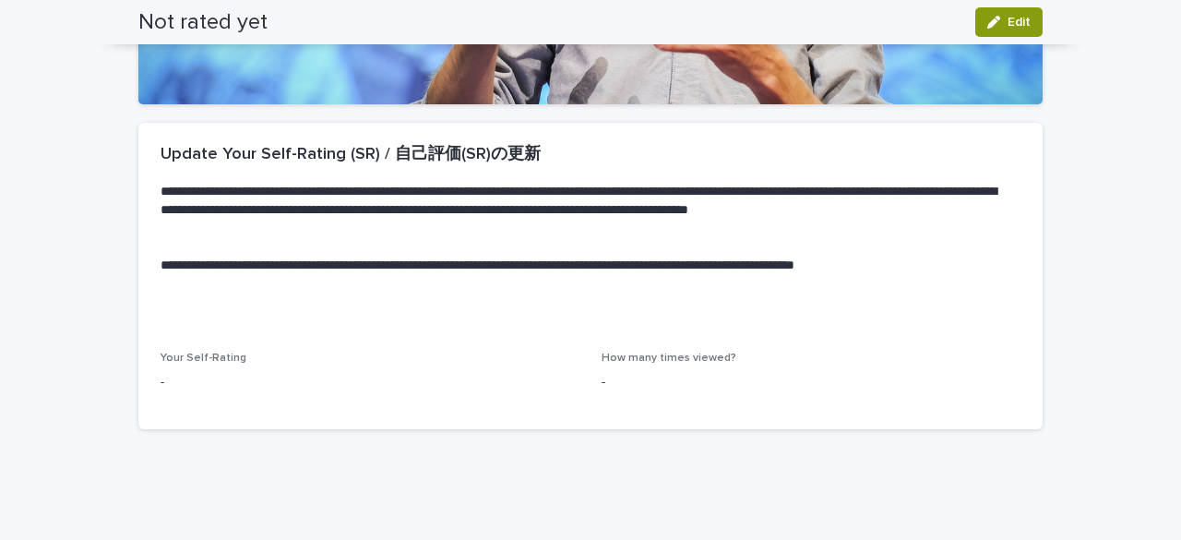
click at [364, 383] on p "-" at bounding box center [370, 382] width 419 height 19
click at [565, 387] on p "-" at bounding box center [370, 382] width 419 height 19
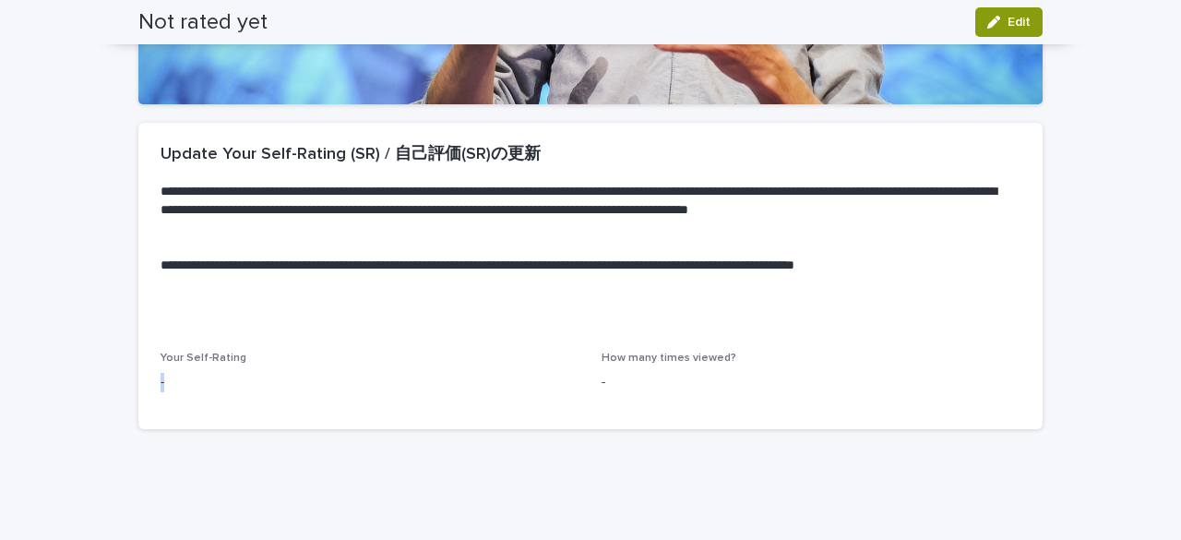
click at [565, 387] on p "-" at bounding box center [370, 382] width 419 height 19
click at [657, 369] on div "-" at bounding box center [811, 380] width 419 height 23
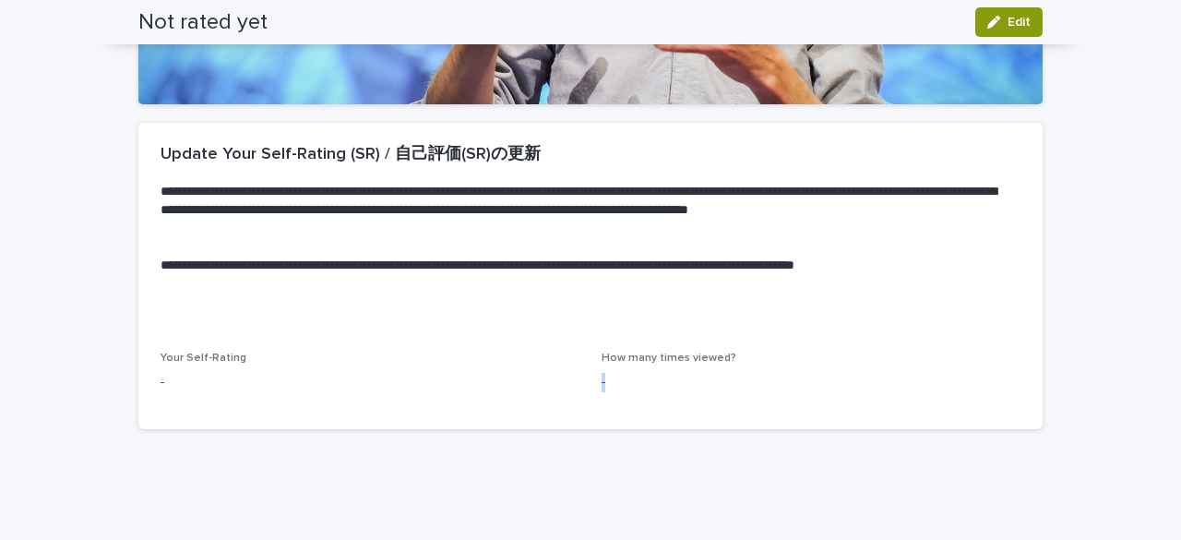
scroll to position [431, 0]
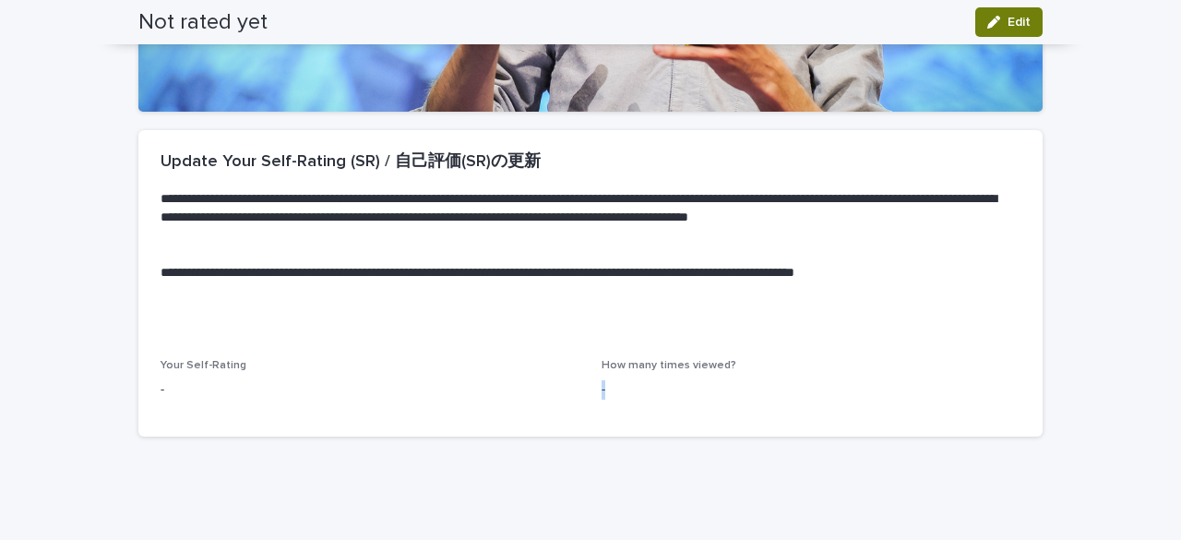
click at [1013, 25] on span "Edit" at bounding box center [1019, 22] width 23 height 13
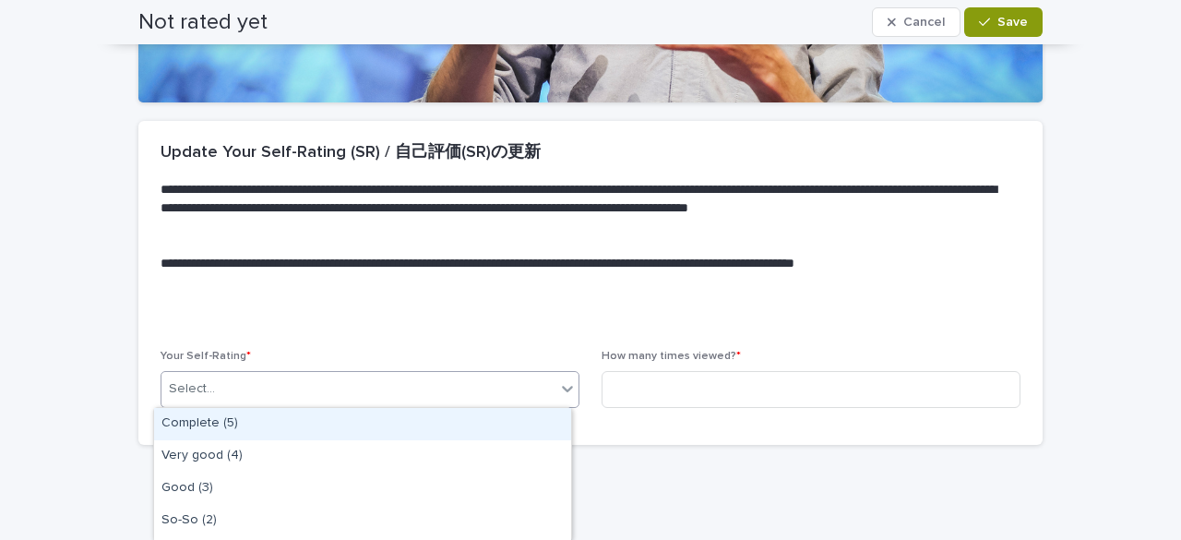
click at [558, 392] on icon at bounding box center [567, 388] width 18 height 18
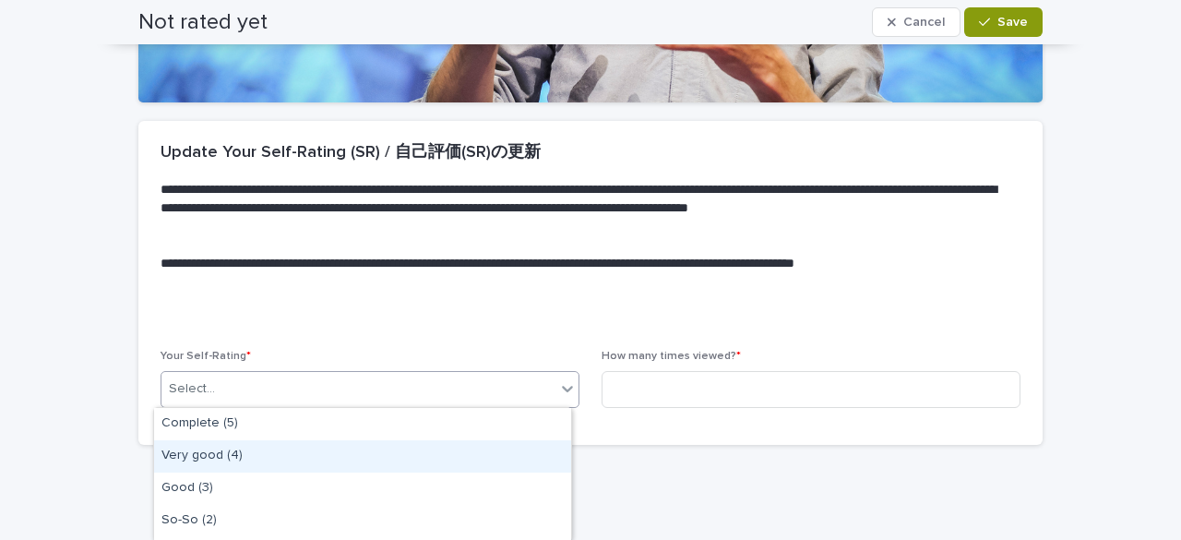
scroll to position [28, 0]
click at [496, 450] on div "Good (3)" at bounding box center [362, 461] width 417 height 32
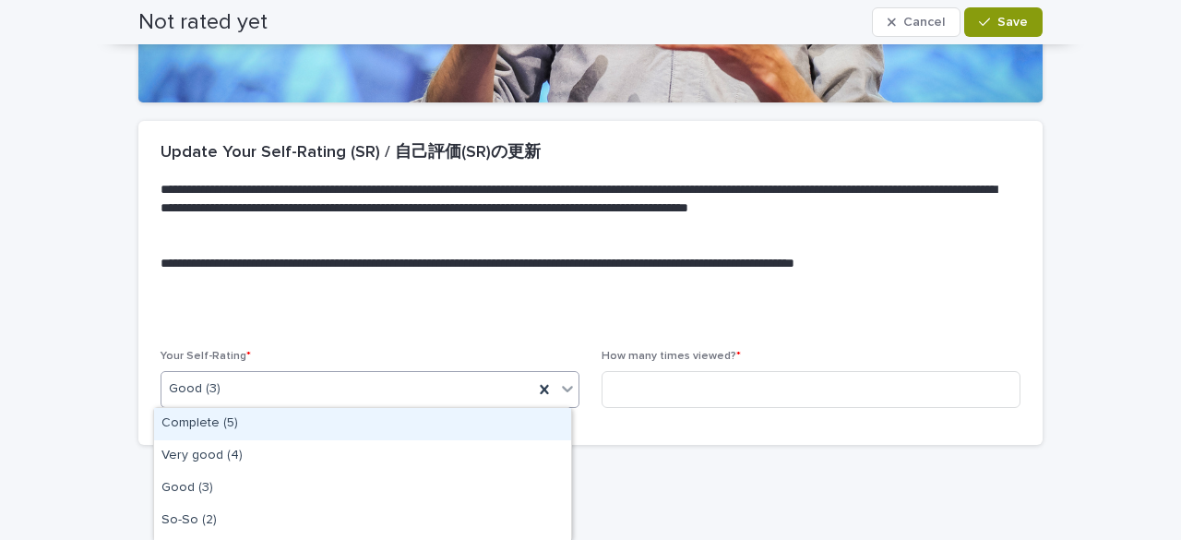
click at [569, 388] on icon at bounding box center [567, 388] width 18 height 18
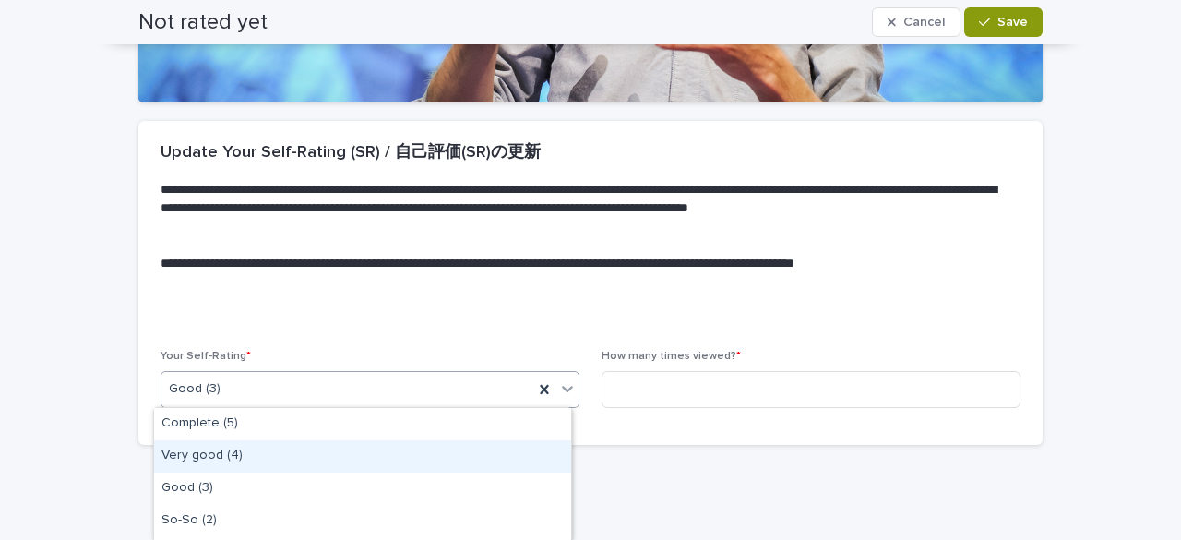
click at [522, 455] on div "Very good (4)" at bounding box center [362, 456] width 417 height 32
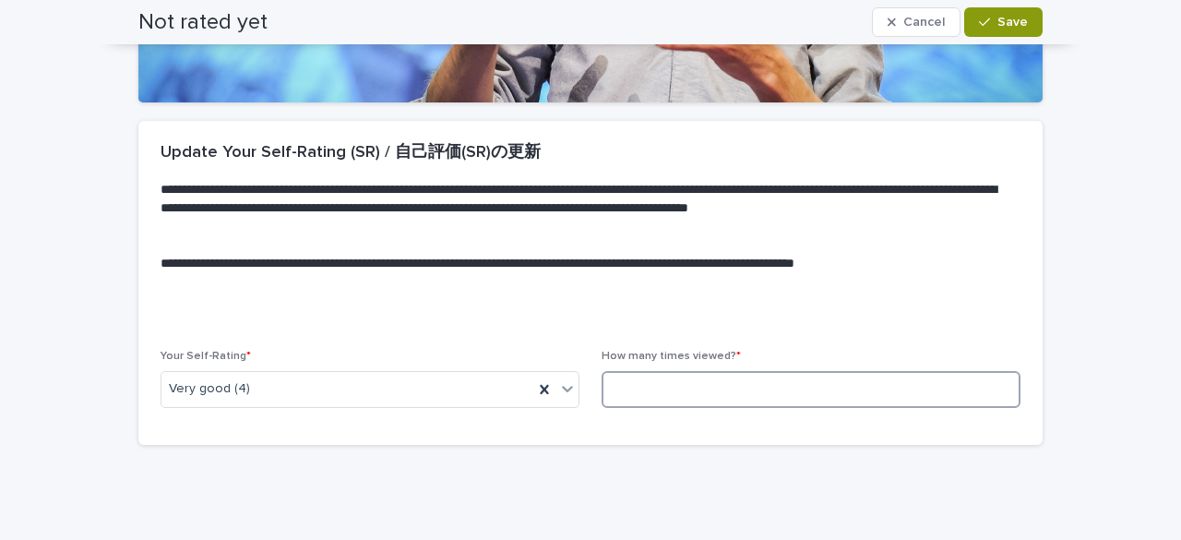
click at [627, 403] on input at bounding box center [811, 389] width 419 height 37
type input "*"
click at [1002, 34] on button "Save" at bounding box center [1003, 22] width 78 height 30
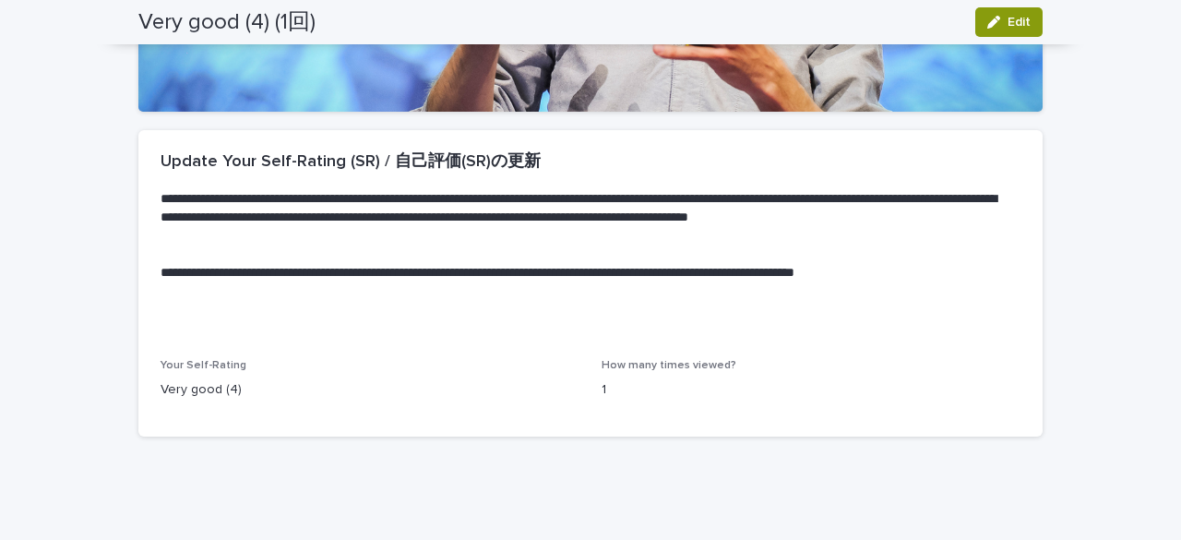
scroll to position [0, 0]
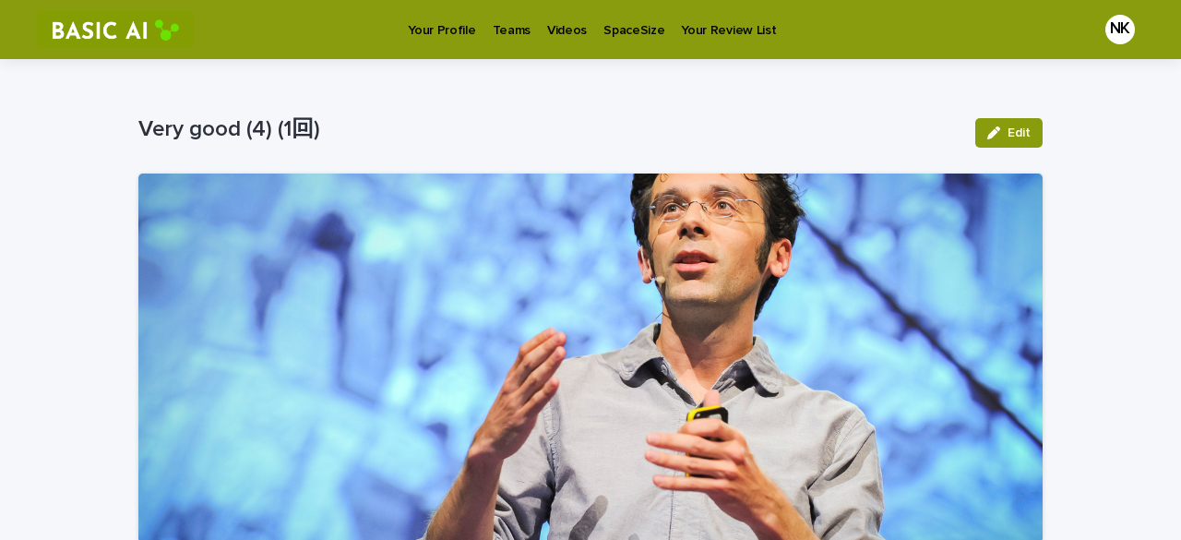
click at [467, 30] on p "Your Profile" at bounding box center [441, 19] width 67 height 39
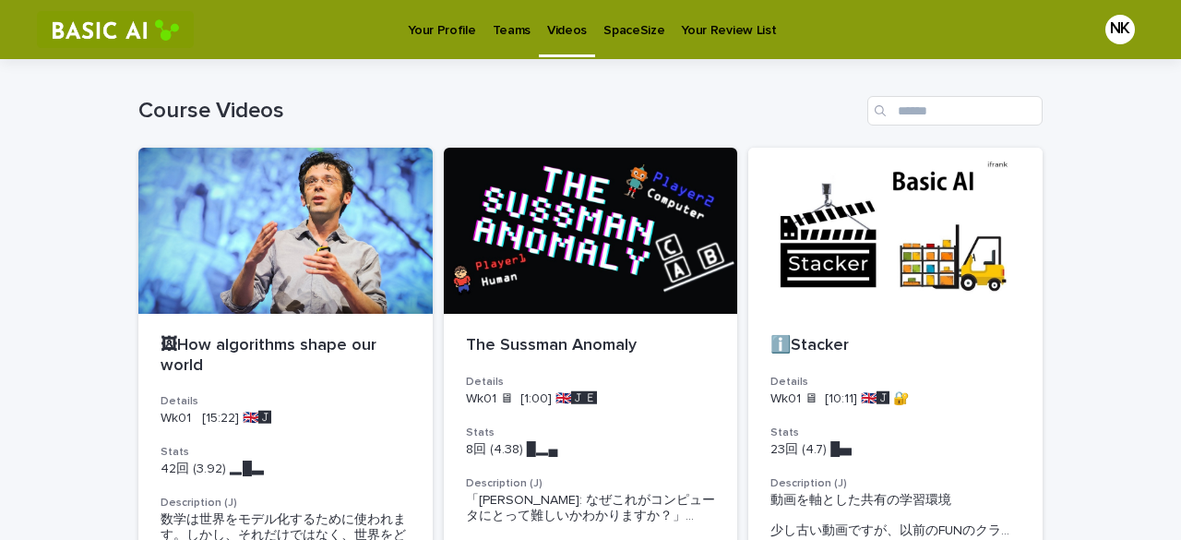
click at [424, 17] on p "Your Profile" at bounding box center [441, 19] width 67 height 39
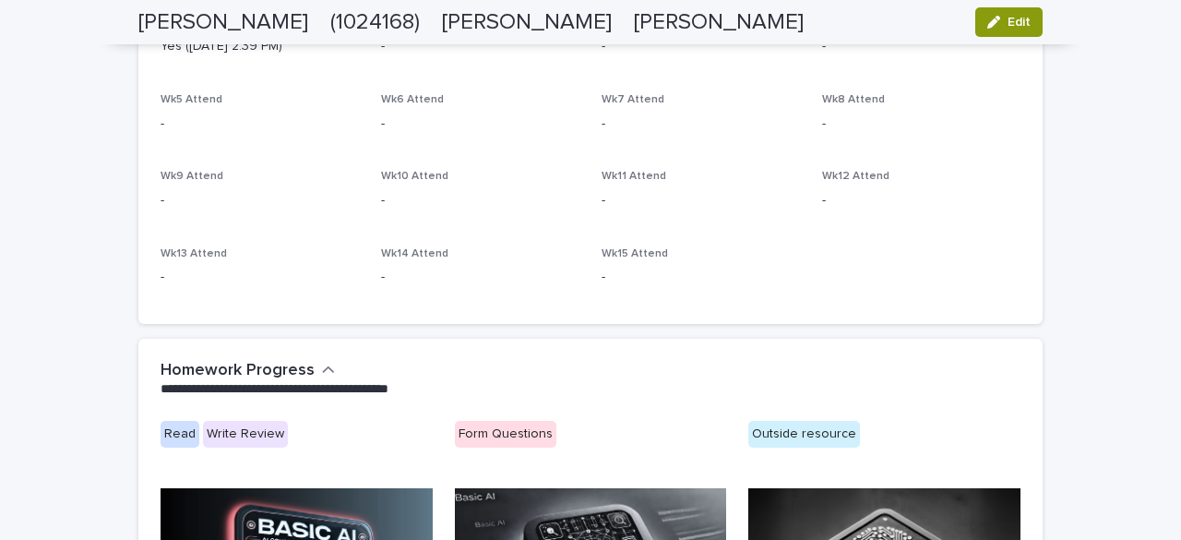
scroll to position [543, 0]
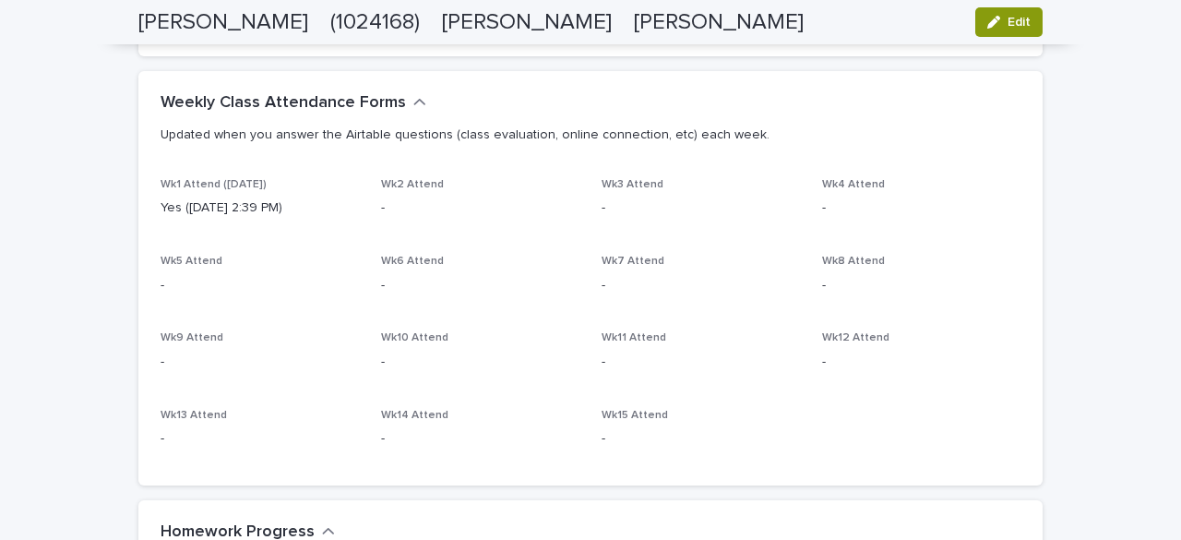
click at [352, 208] on div "Wk1 Attend ([DATE]) Yes ([DATE] 2:39 PM) Wk2 Attend - Wk3 Attend - Wk4 Attend -…" at bounding box center [591, 320] width 860 height 285
click at [288, 208] on p "Yes ([DATE] 2:39 PM)" at bounding box center [260, 207] width 198 height 19
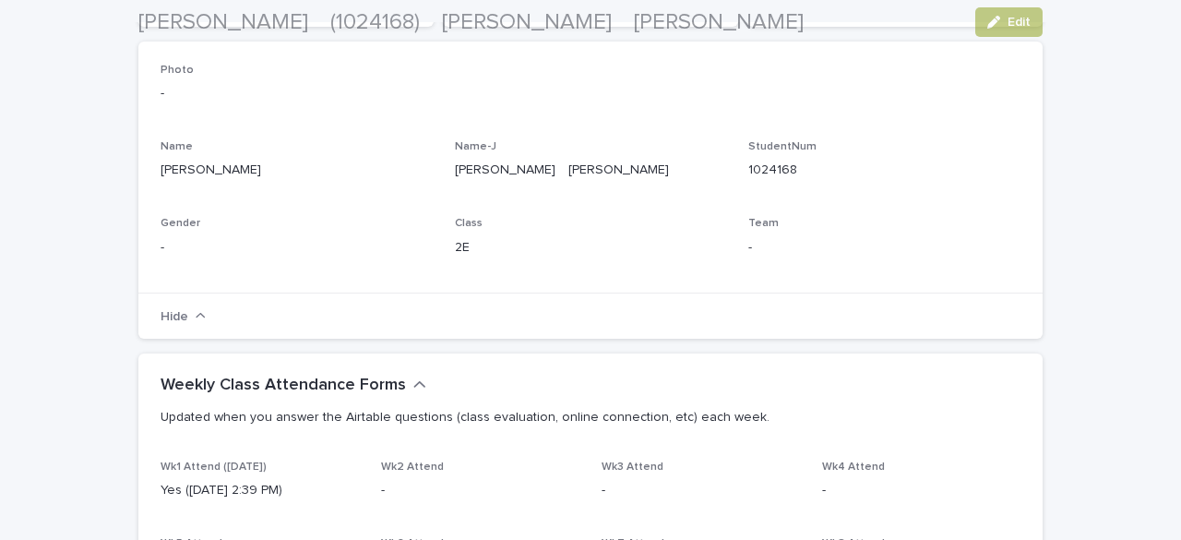
scroll to position [261, 0]
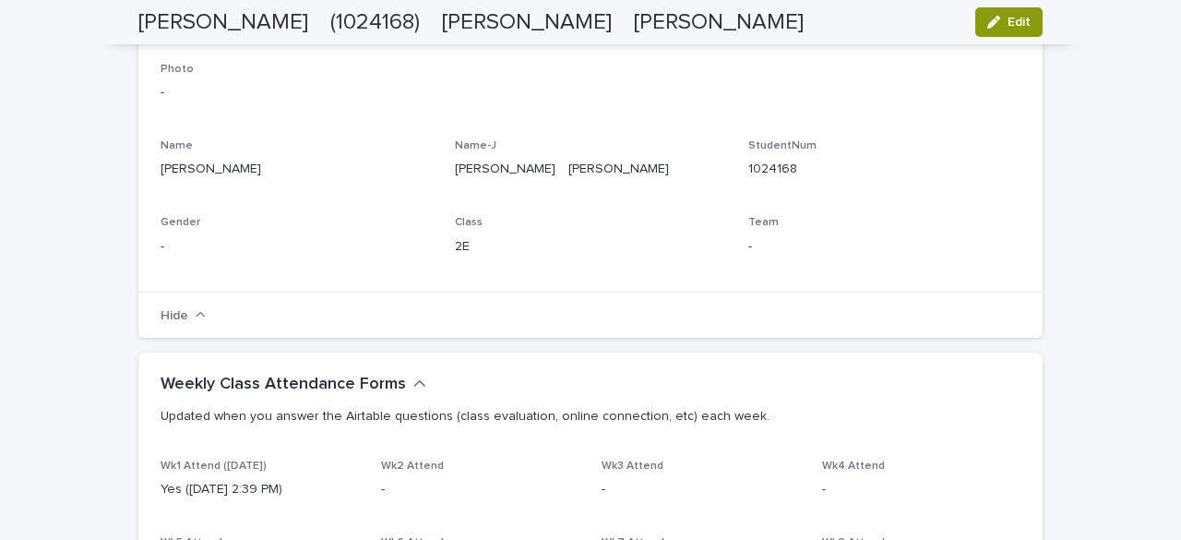
click at [550, 158] on div "[PERSON_NAME]　[PERSON_NAME]" at bounding box center [591, 167] width 272 height 23
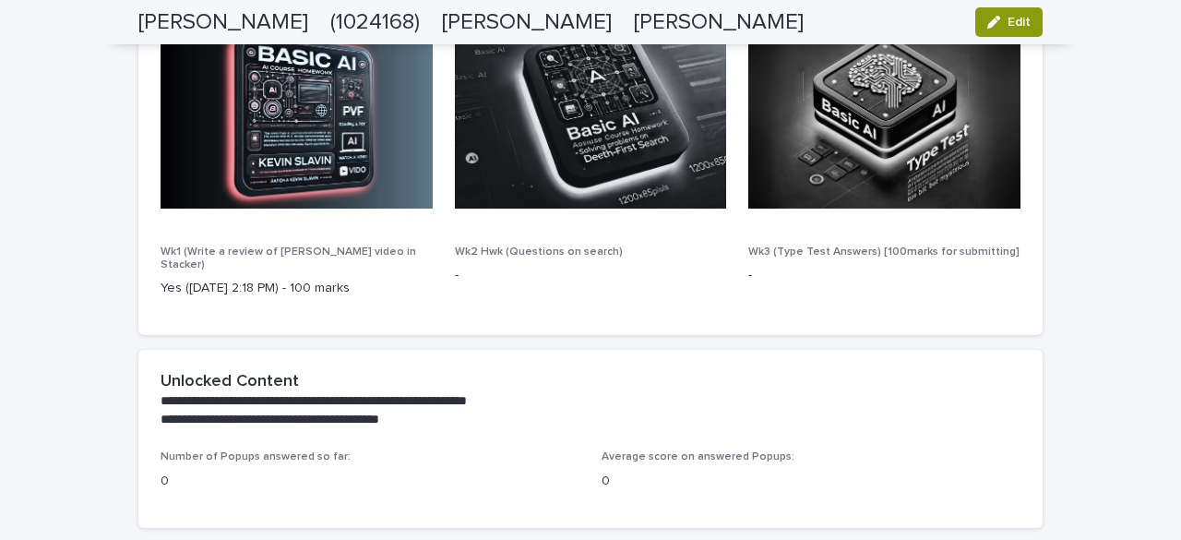
scroll to position [1309, 0]
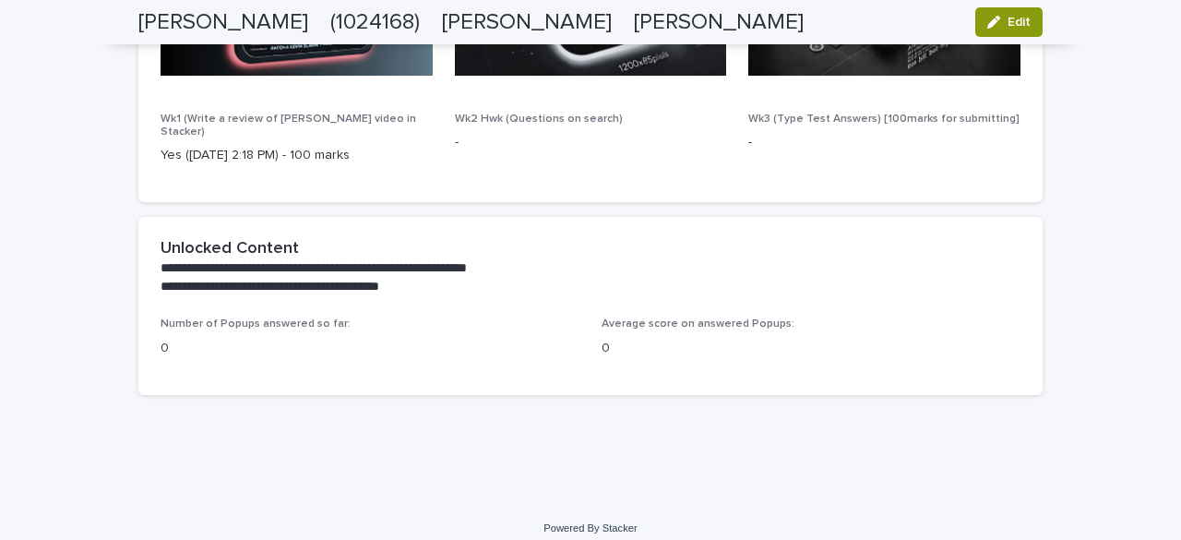
click at [550, 158] on div "Wk2 Hwk (Questions on search) -" at bounding box center [591, 140] width 272 height 54
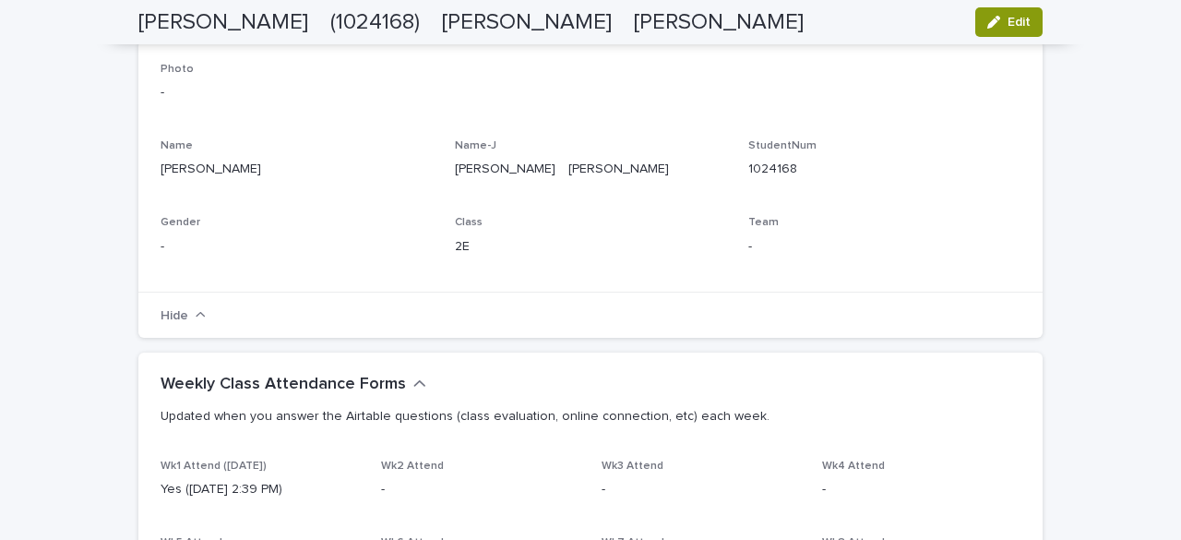
scroll to position [0, 0]
